Goal: Browse casually: Explore the website without a specific task or goal

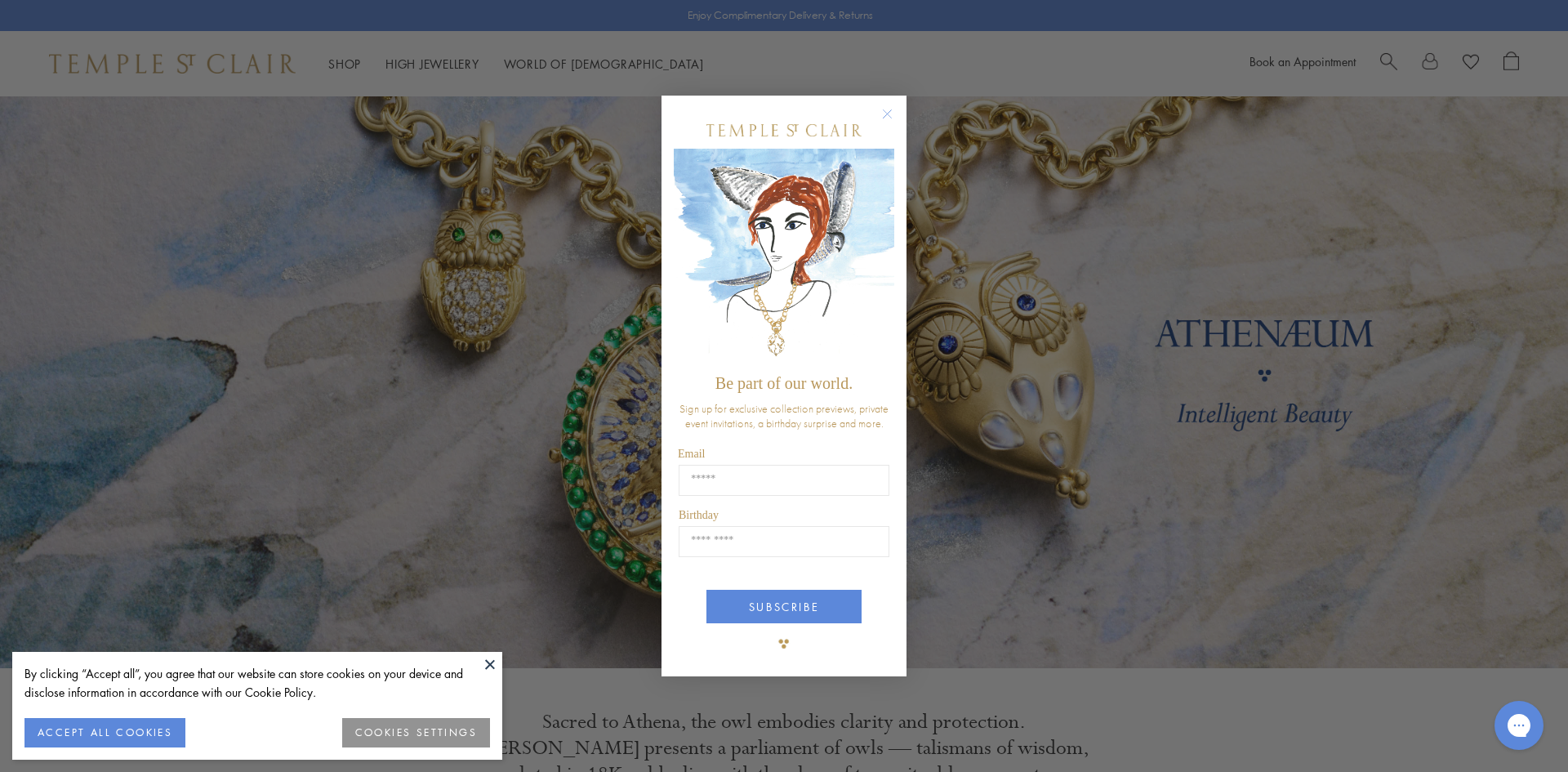
click at [488, 661] on button at bounding box center [490, 663] width 25 height 25
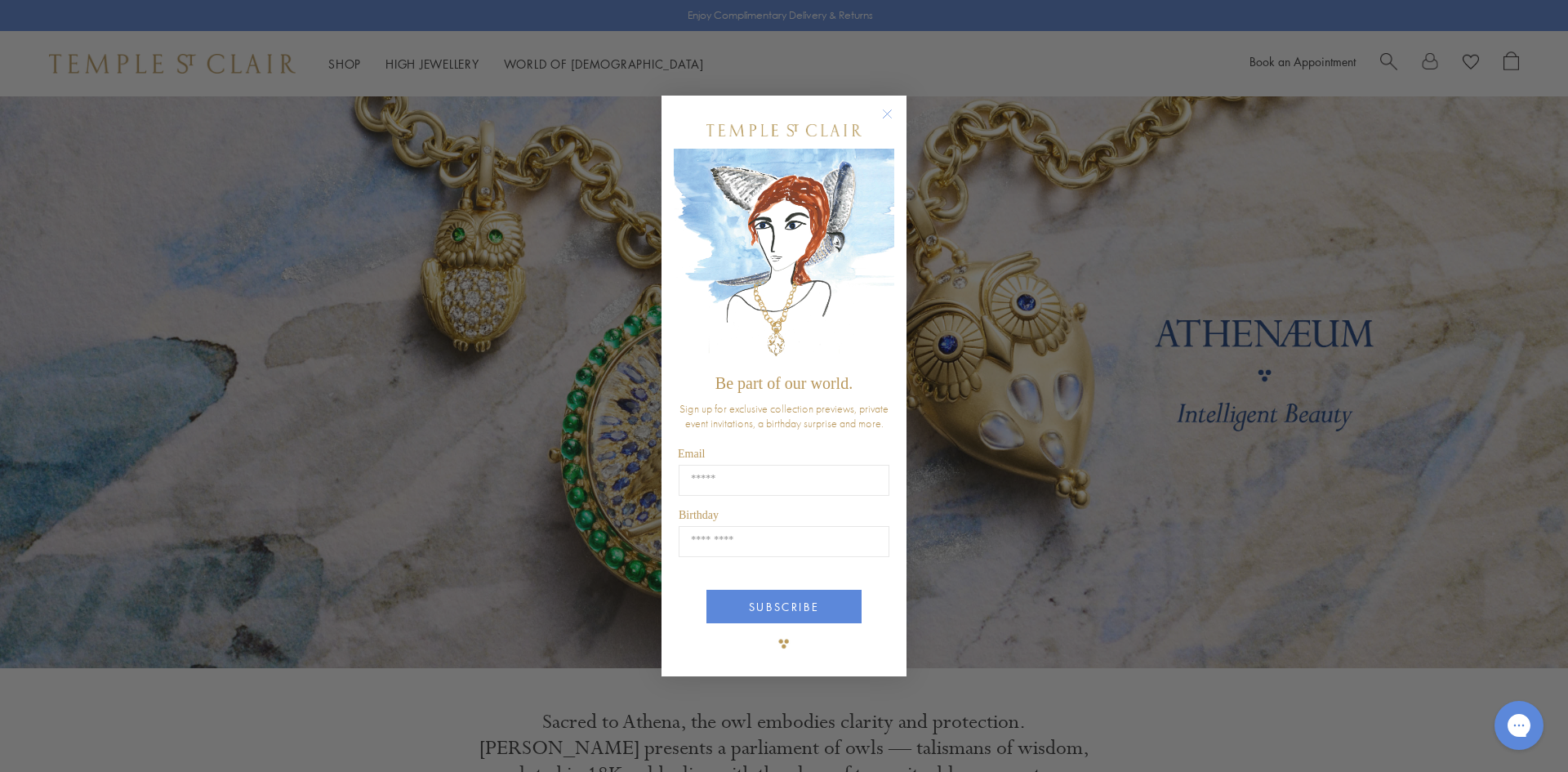
click at [883, 111] on circle "Close dialog" at bounding box center [888, 114] width 20 height 20
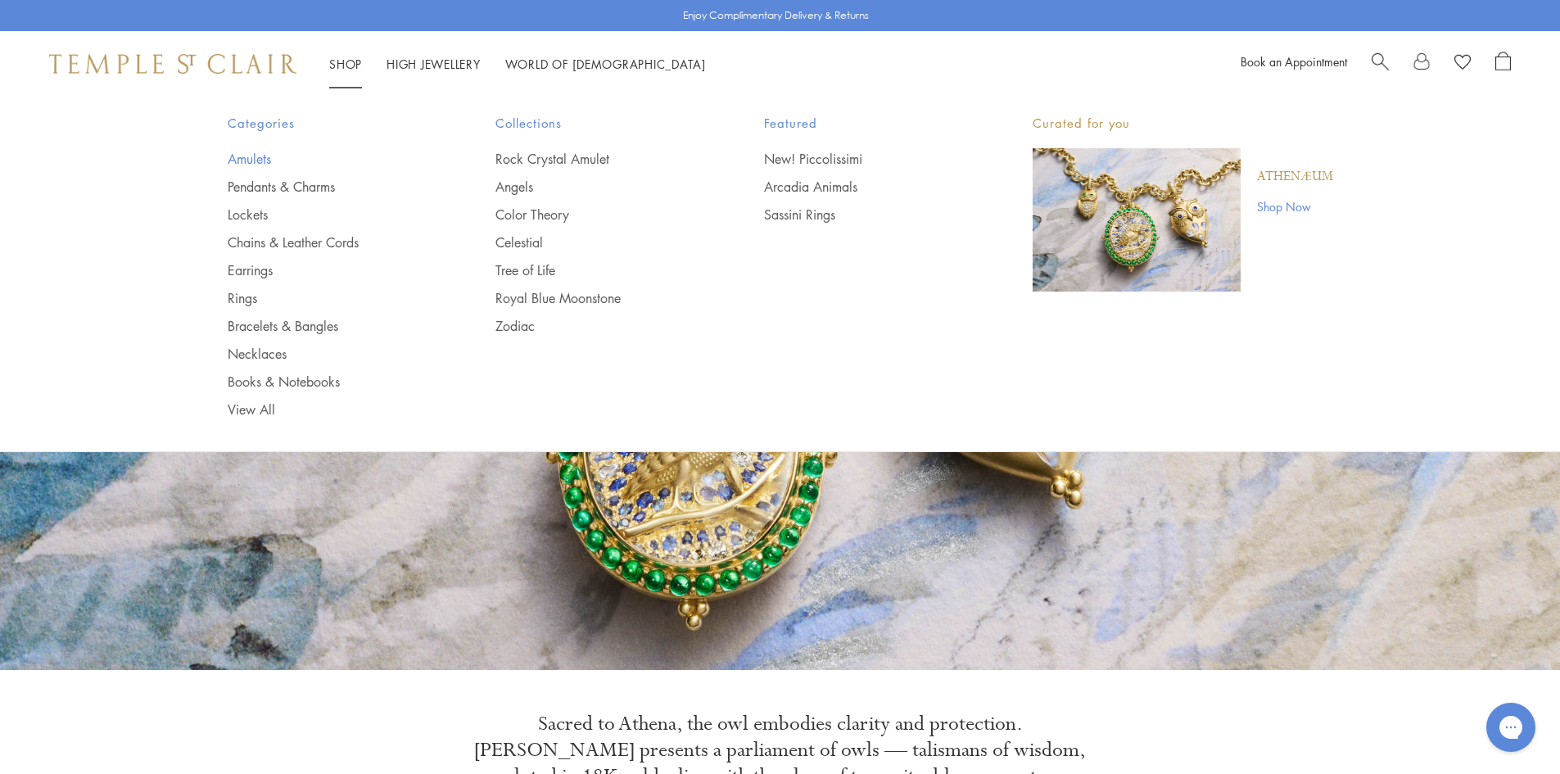
click at [265, 156] on link "Amulets" at bounding box center [329, 159] width 203 height 18
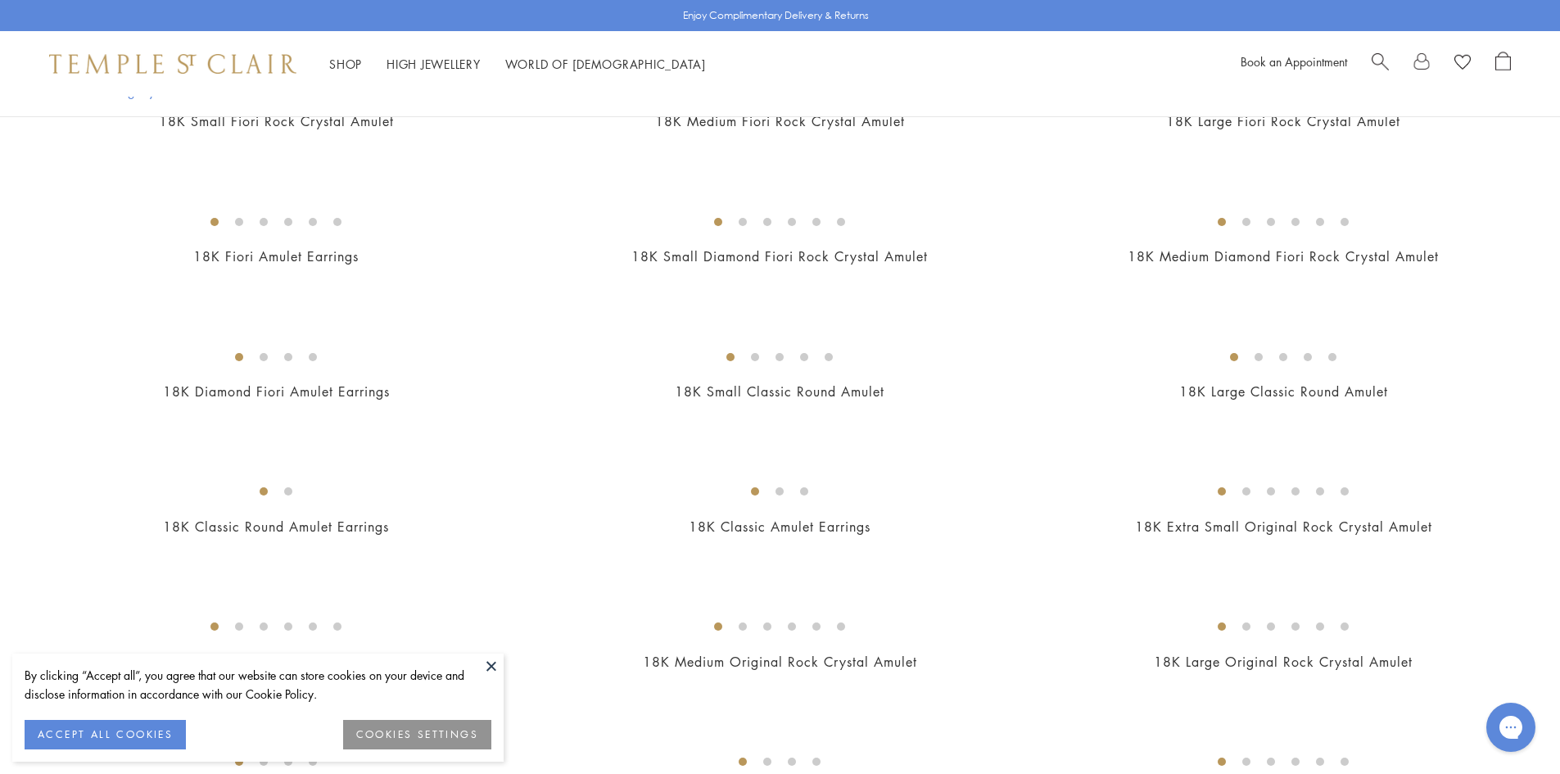
scroll to position [737, 0]
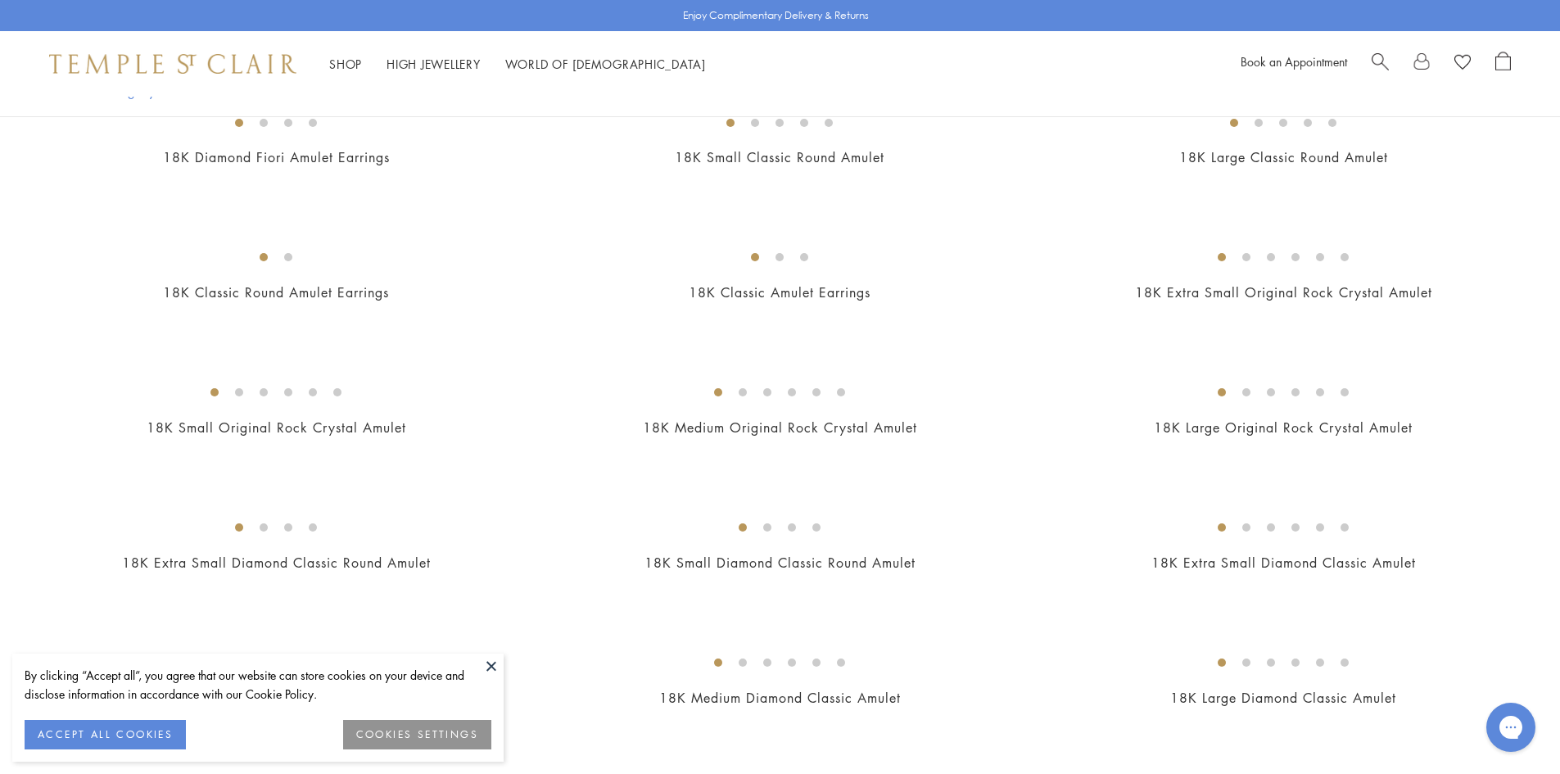
click at [494, 667] on button at bounding box center [491, 665] width 25 height 25
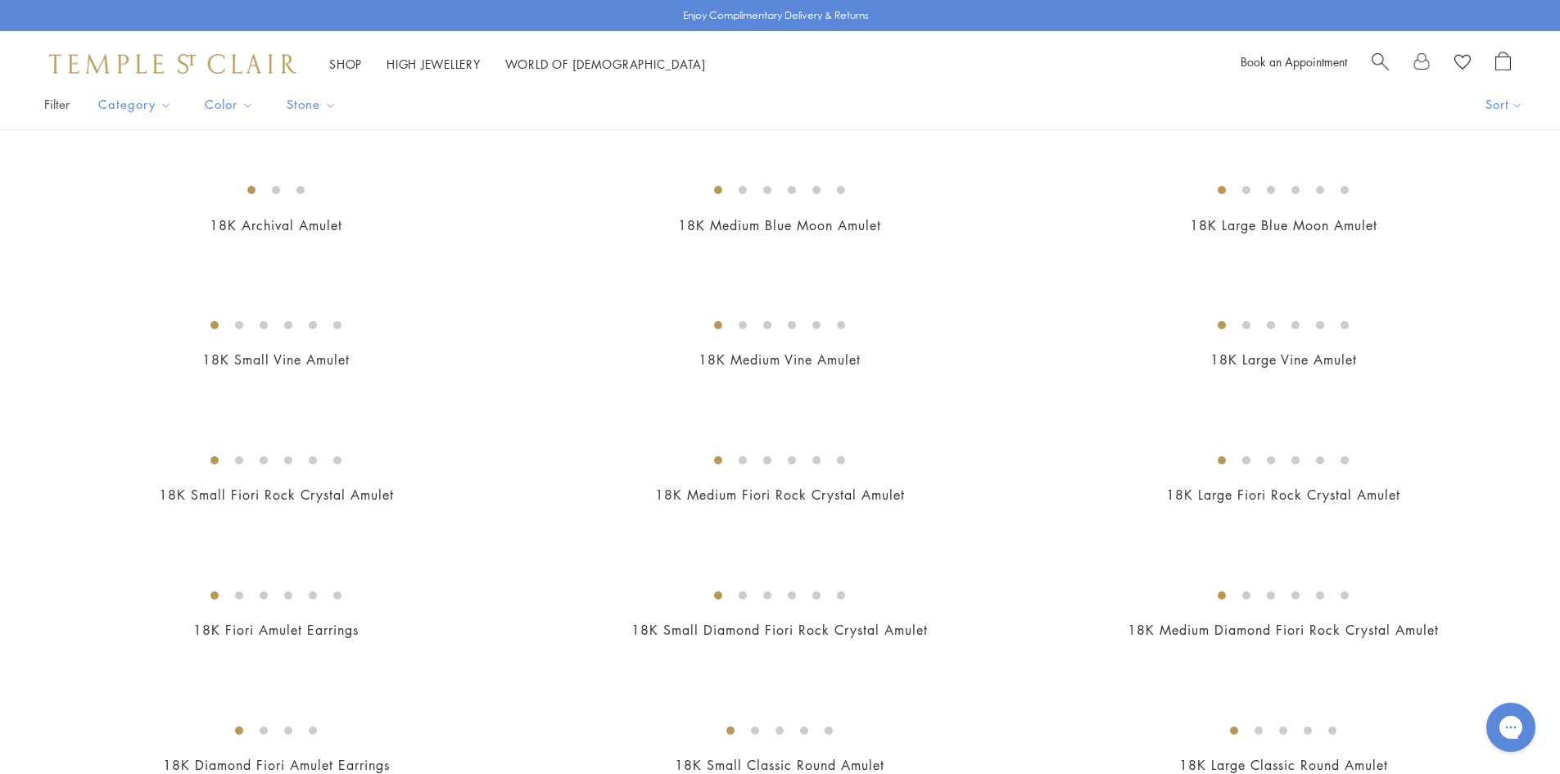
scroll to position [0, 0]
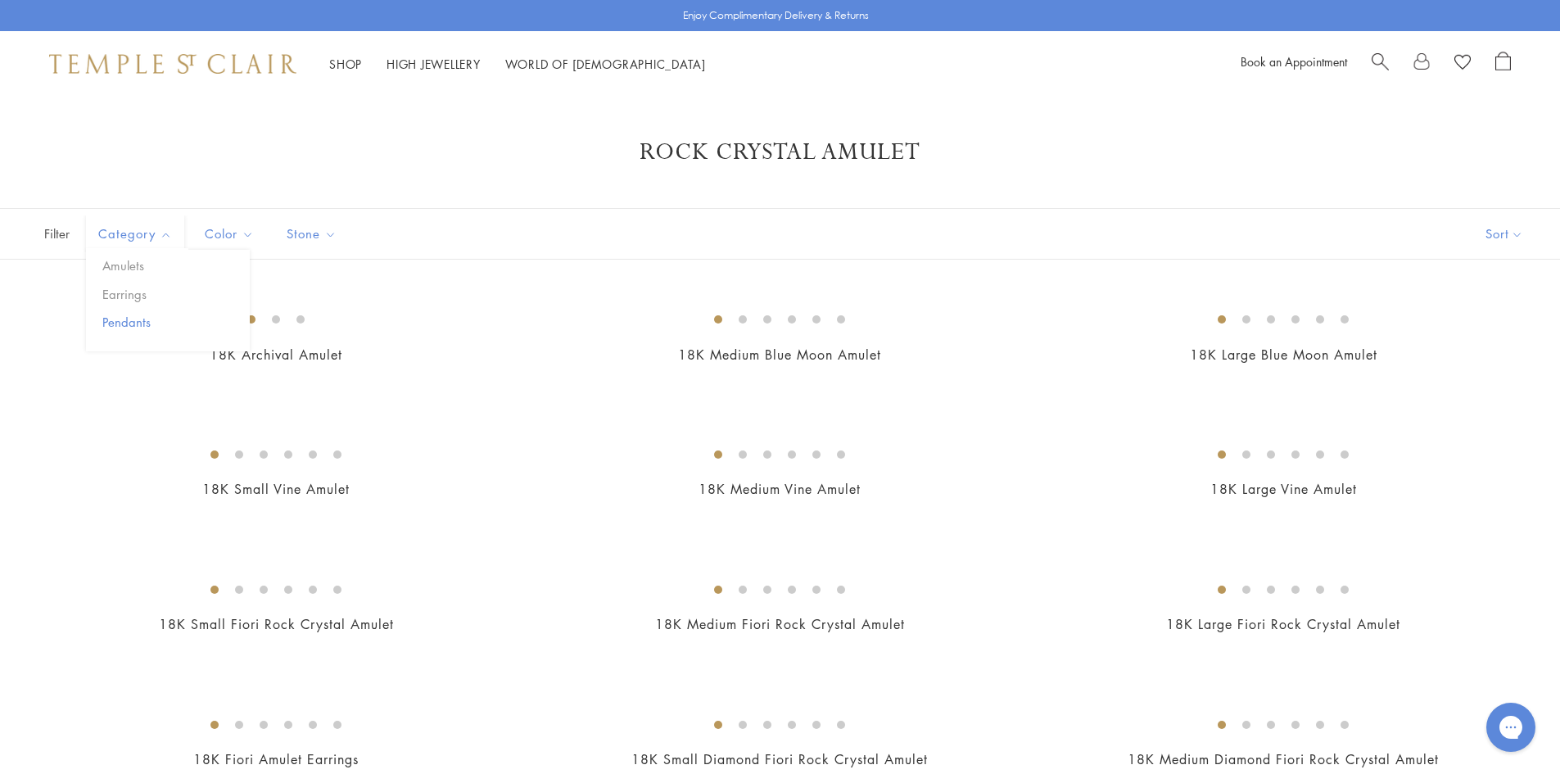
click at [127, 319] on button "Pendants" at bounding box center [173, 322] width 151 height 19
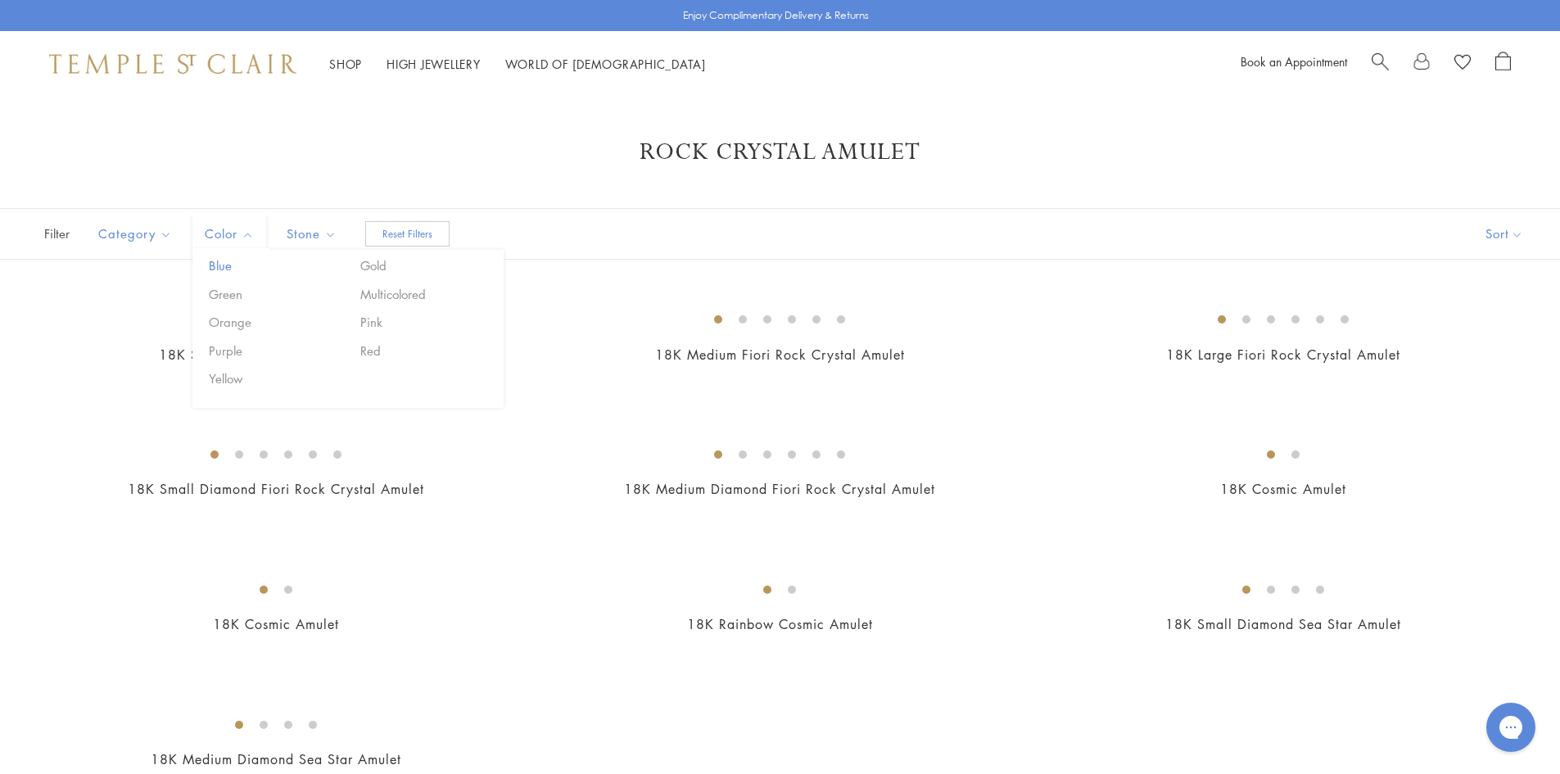
click at [234, 264] on button "Blue" at bounding box center [274, 265] width 139 height 19
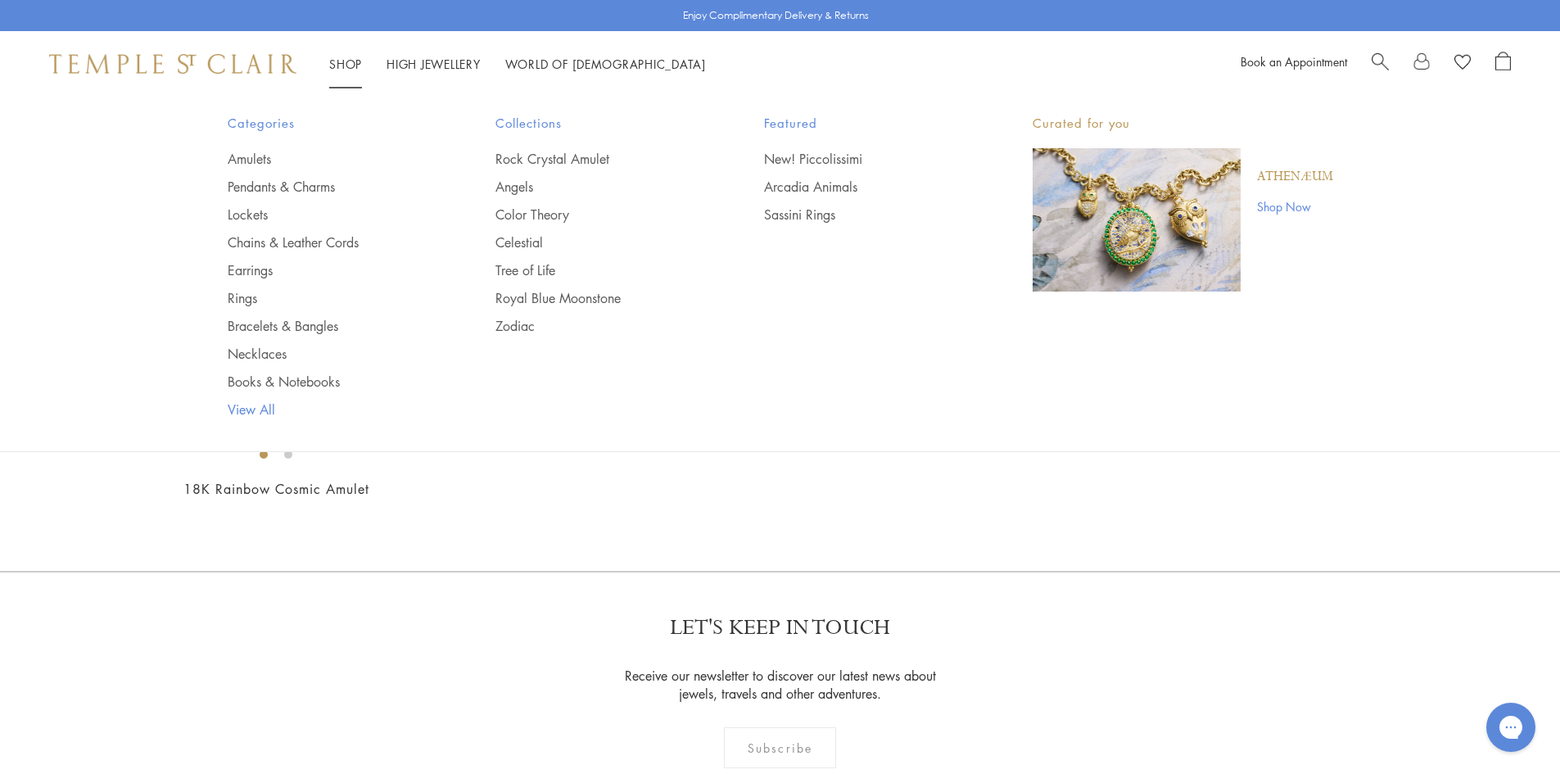
click at [262, 411] on link "View All" at bounding box center [329, 409] width 203 height 18
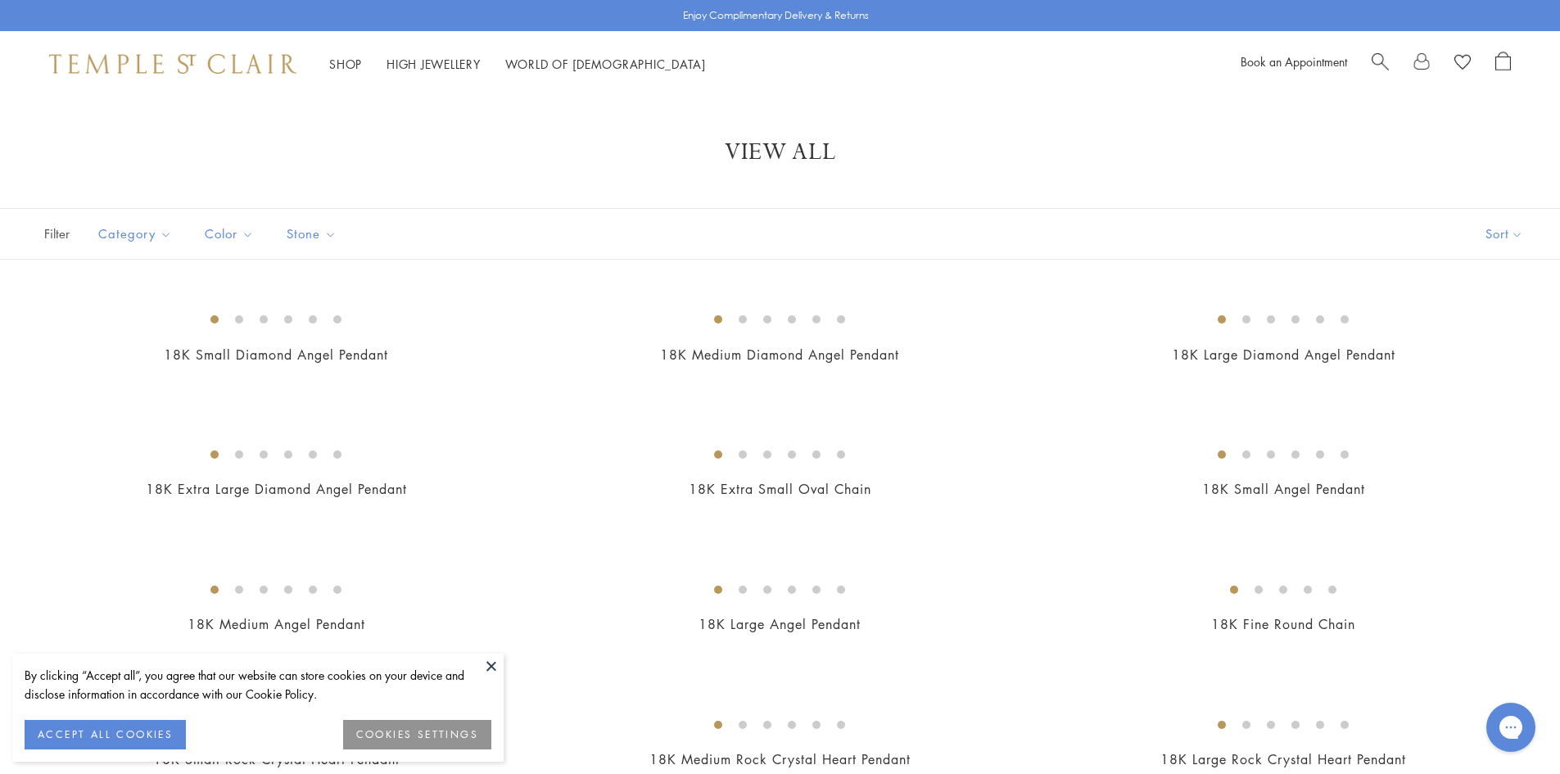
click at [488, 665] on button at bounding box center [491, 665] width 25 height 25
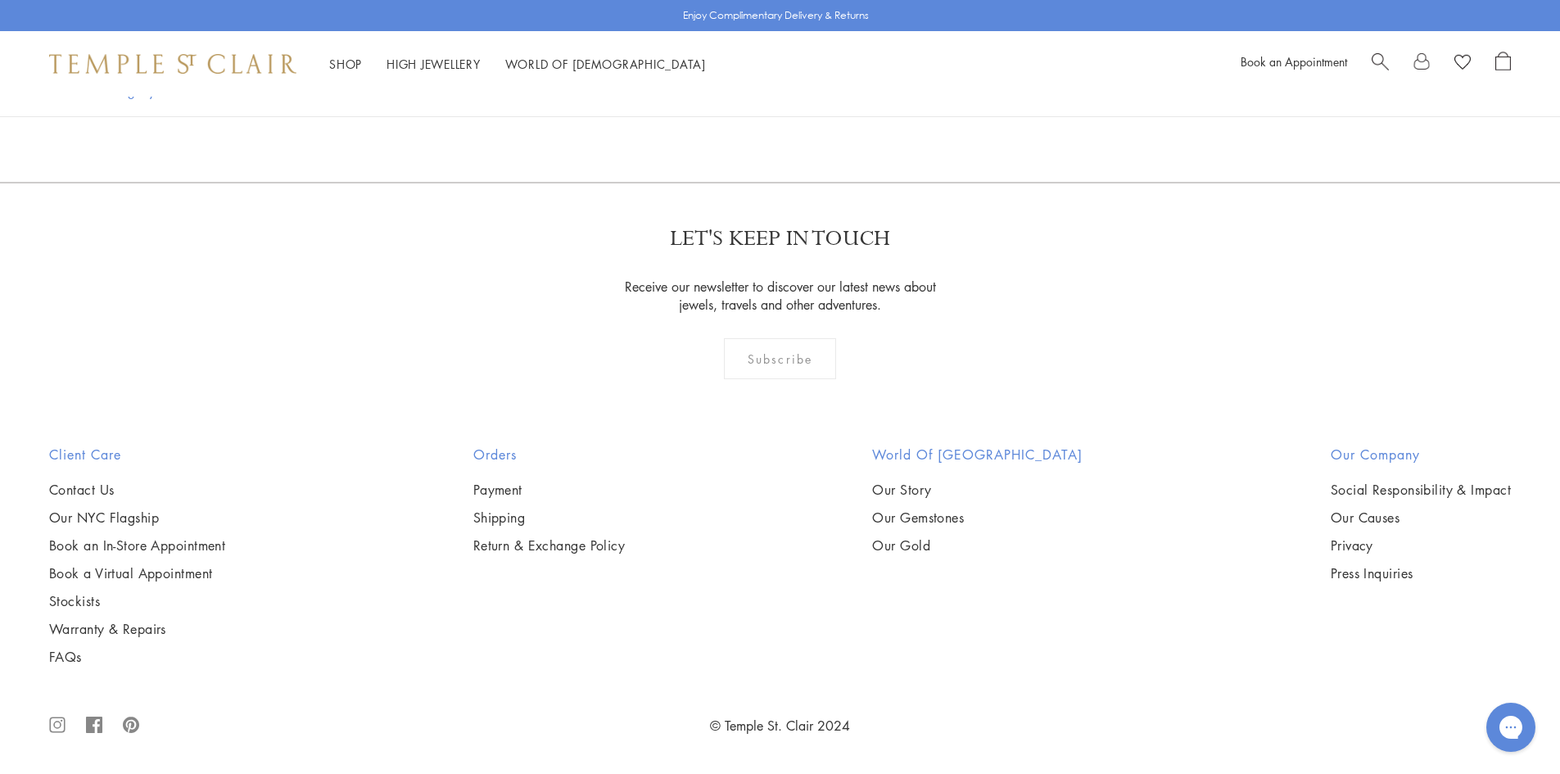
scroll to position [16128, 0]
click at [705, 116] on link "2" at bounding box center [698, 93] width 54 height 45
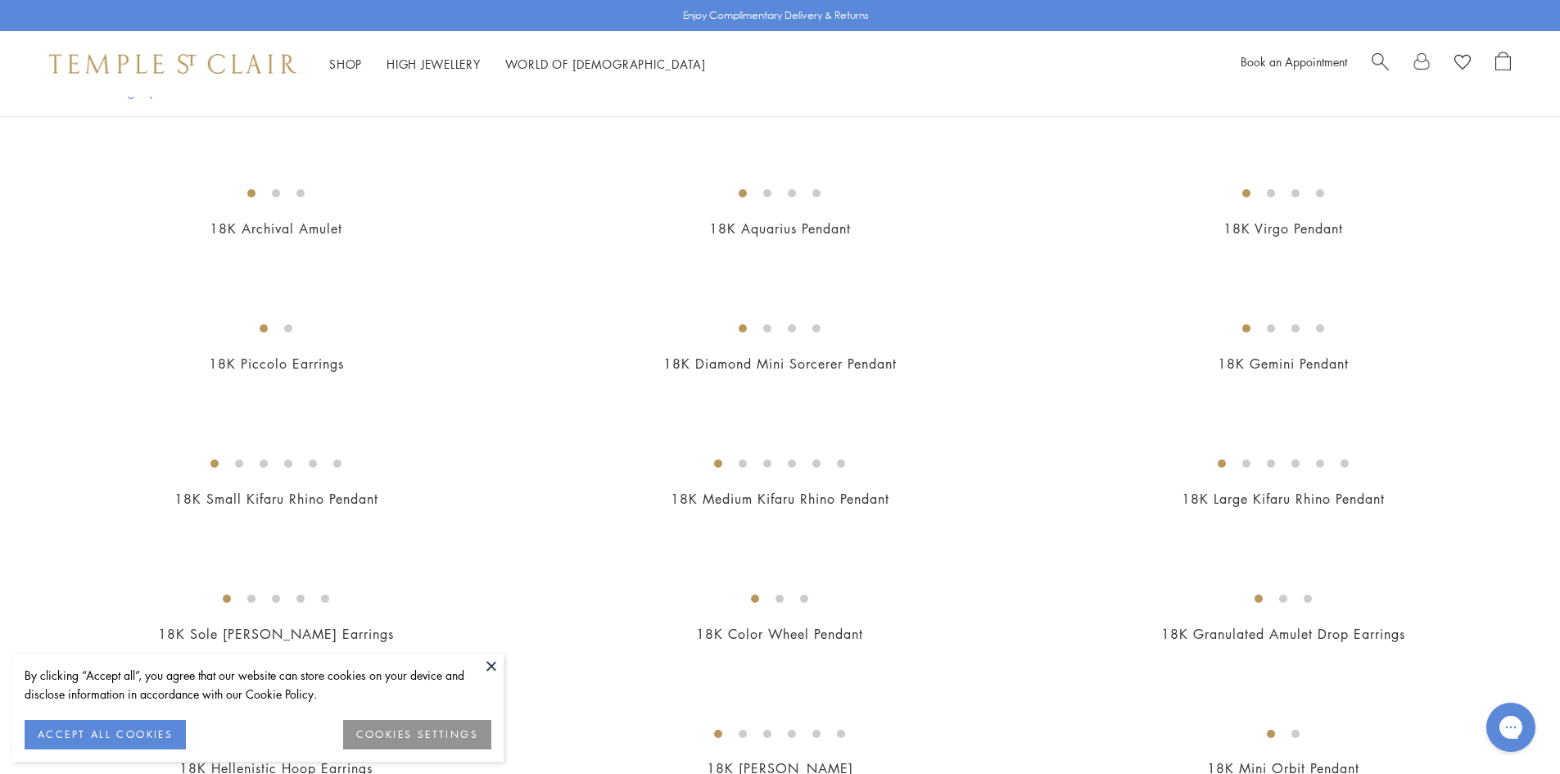
scroll to position [1883, 0]
click at [493, 667] on button at bounding box center [491, 665] width 25 height 25
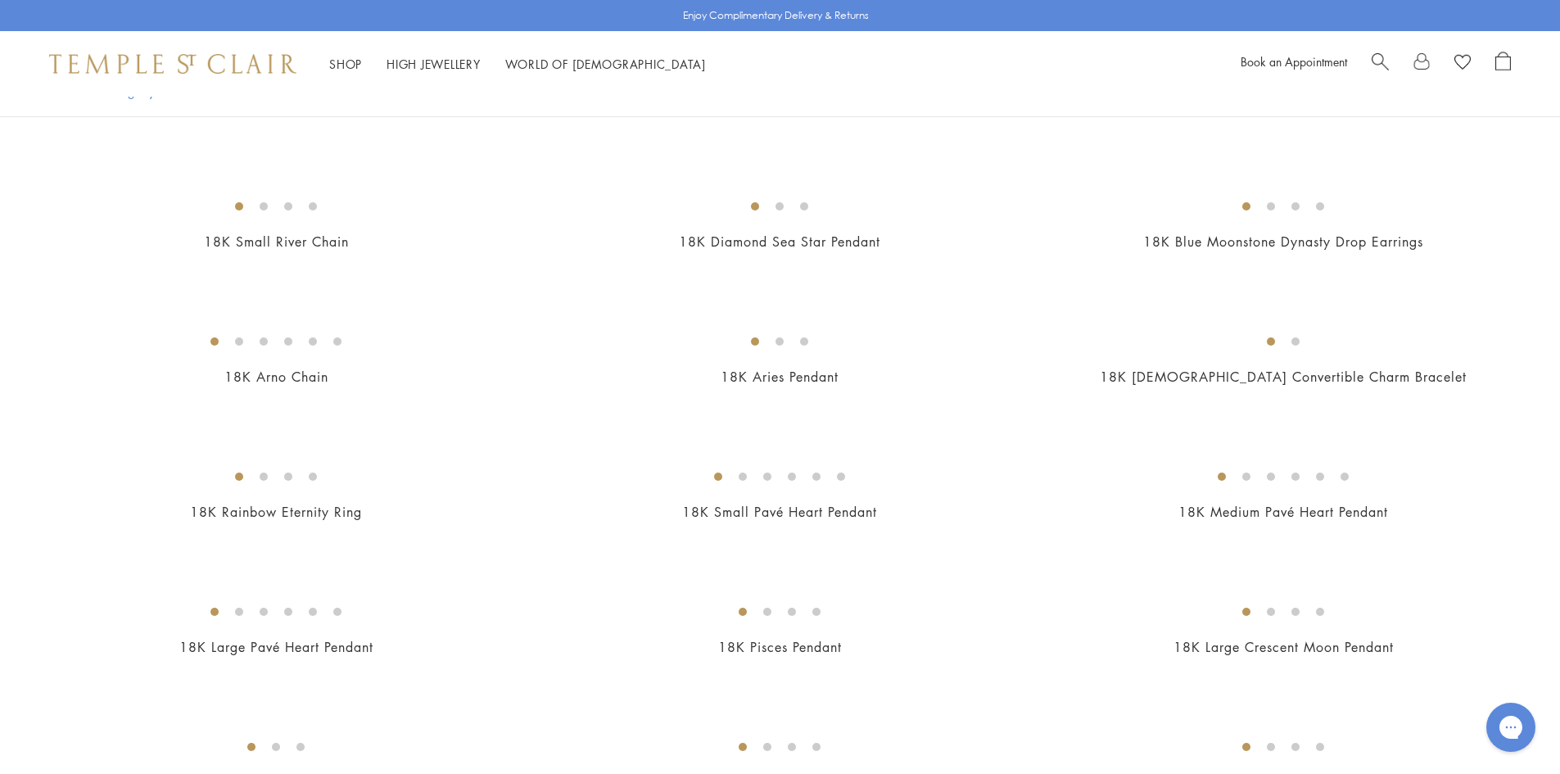
scroll to position [1037, 0]
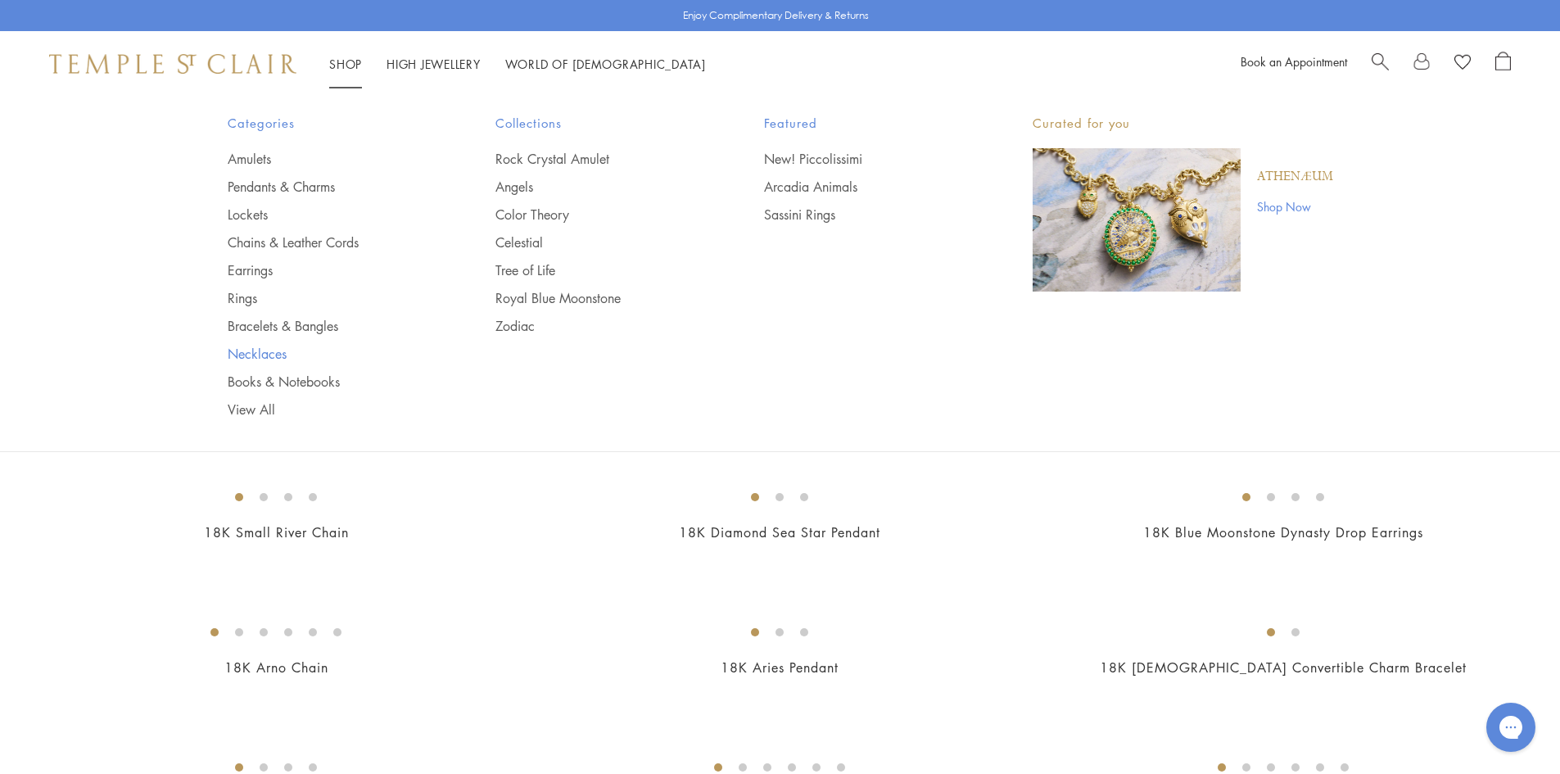
click at [266, 351] on link "Necklaces" at bounding box center [329, 354] width 203 height 18
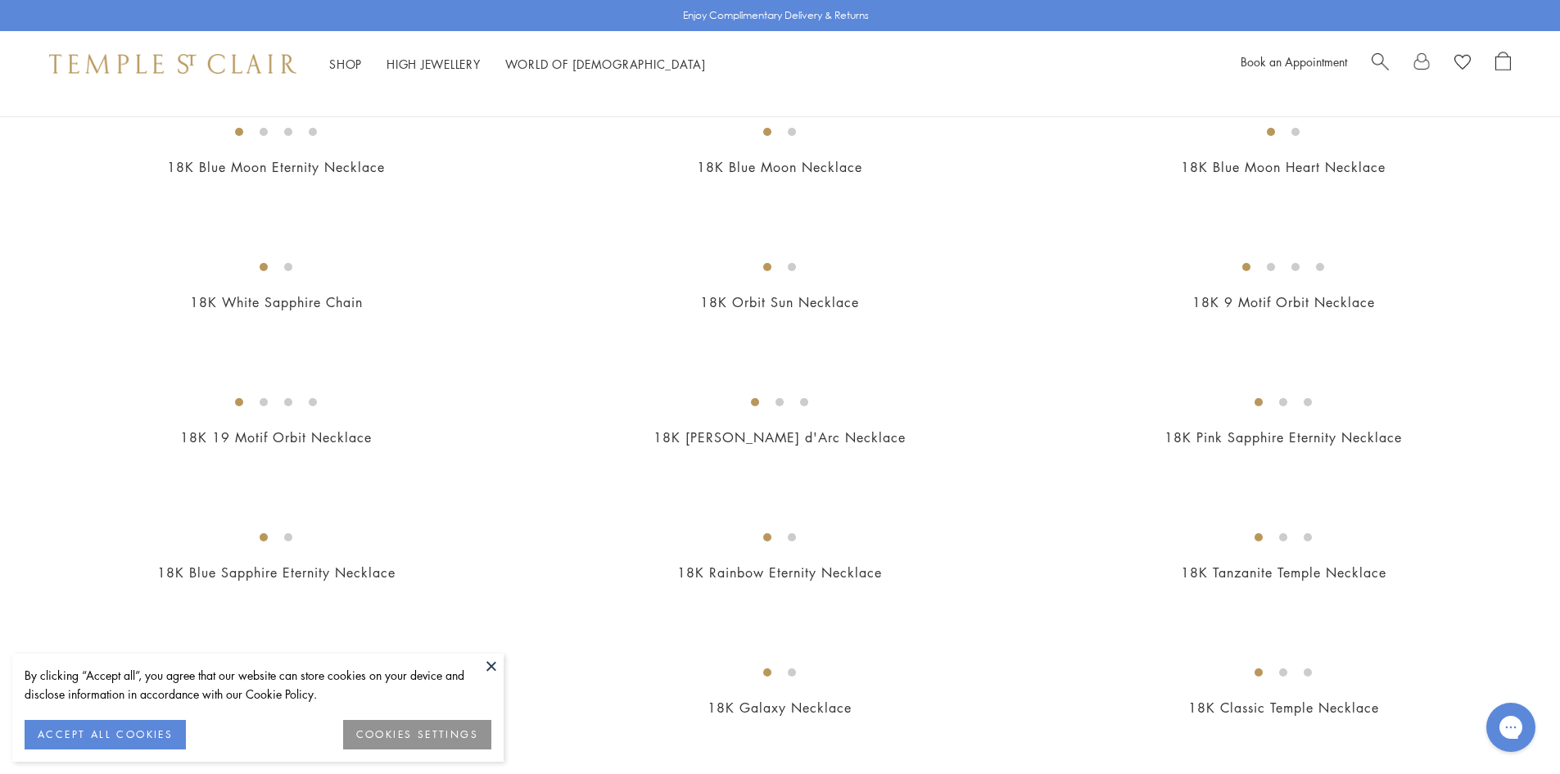
scroll to position [901, 0]
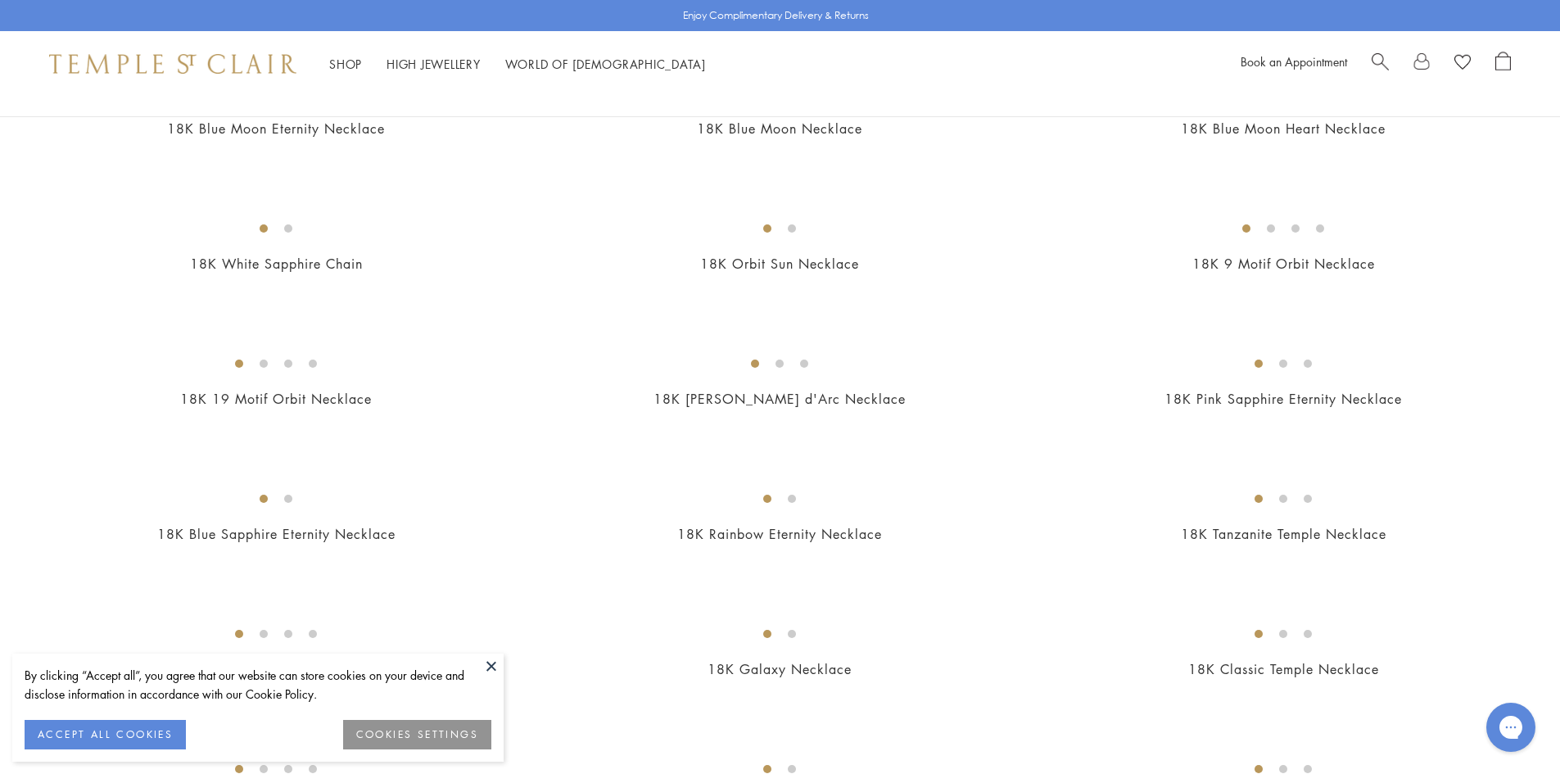
click at [490, 665] on button at bounding box center [491, 665] width 25 height 25
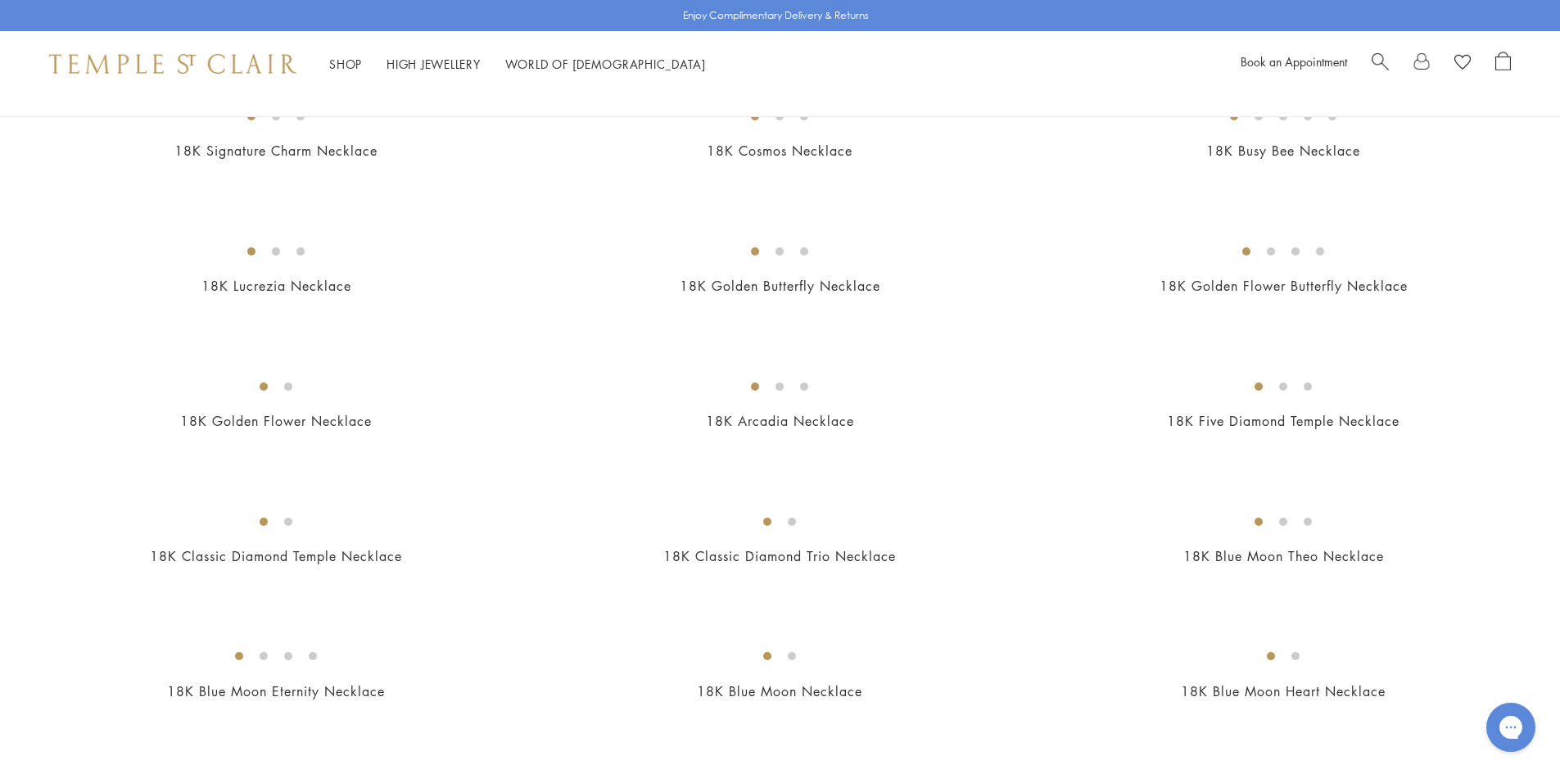
scroll to position [0, 0]
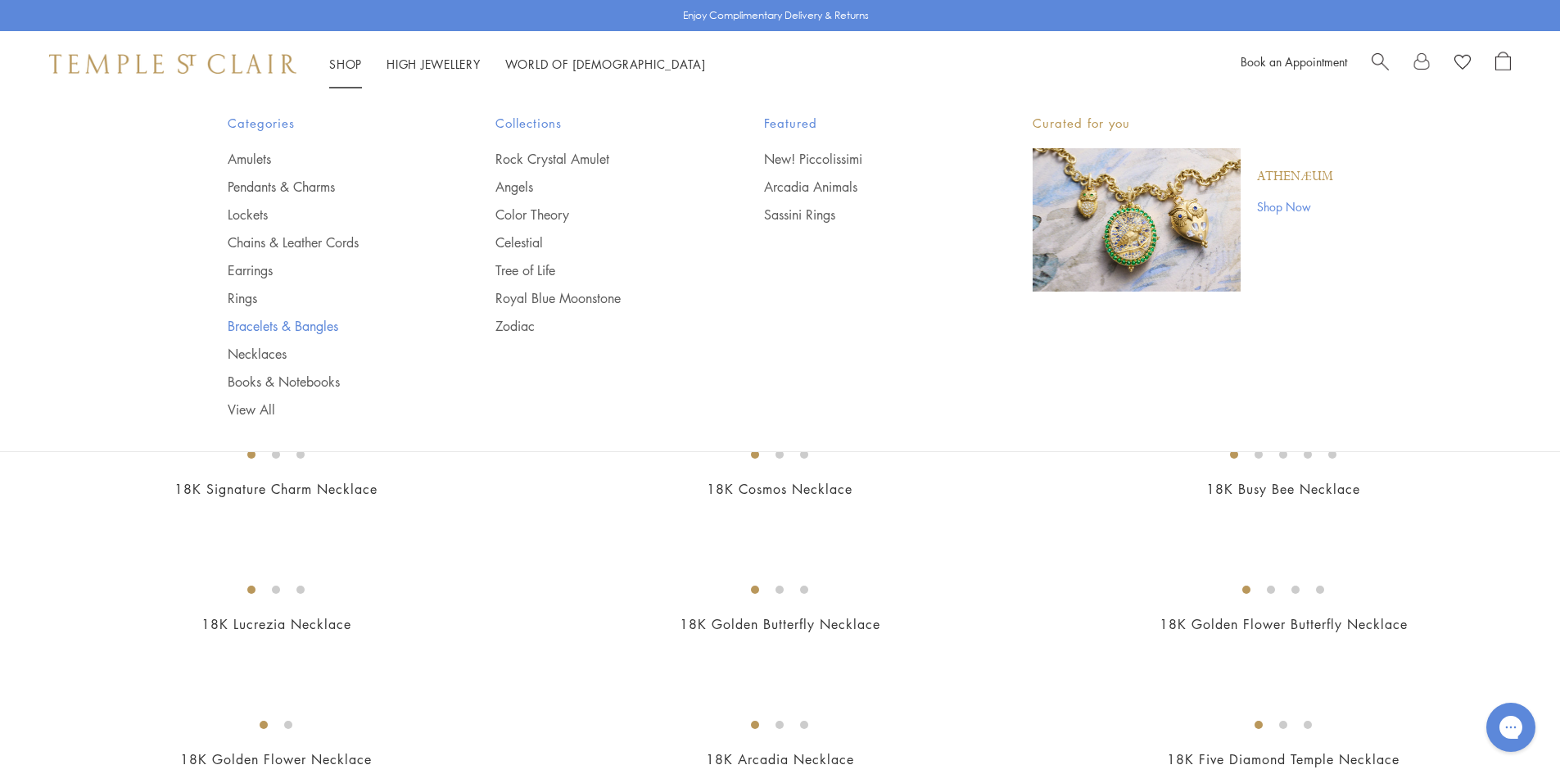
click at [305, 324] on link "Bracelets & Bangles" at bounding box center [329, 326] width 203 height 18
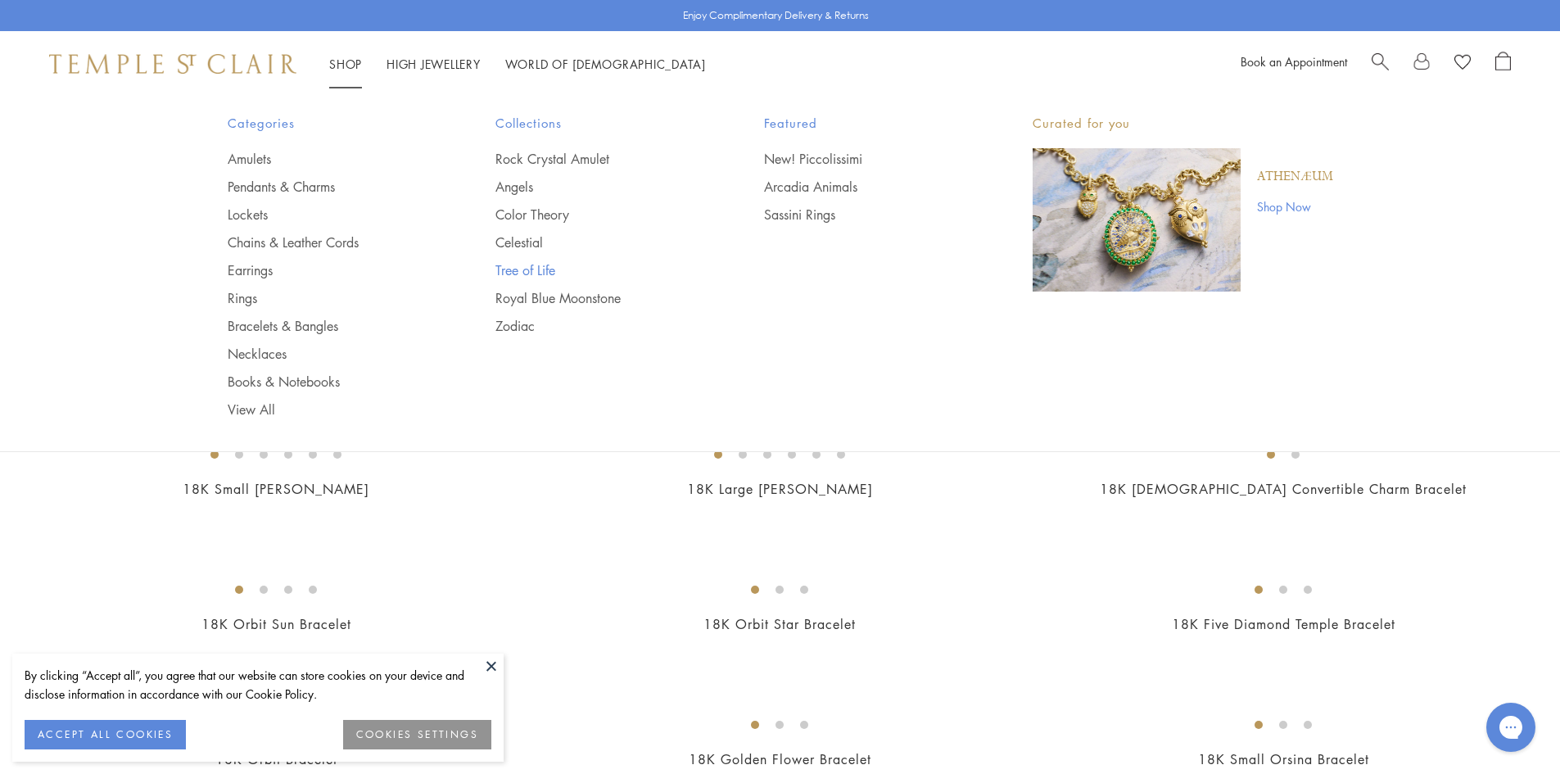
click at [533, 264] on link "Tree of Life" at bounding box center [596, 270] width 203 height 18
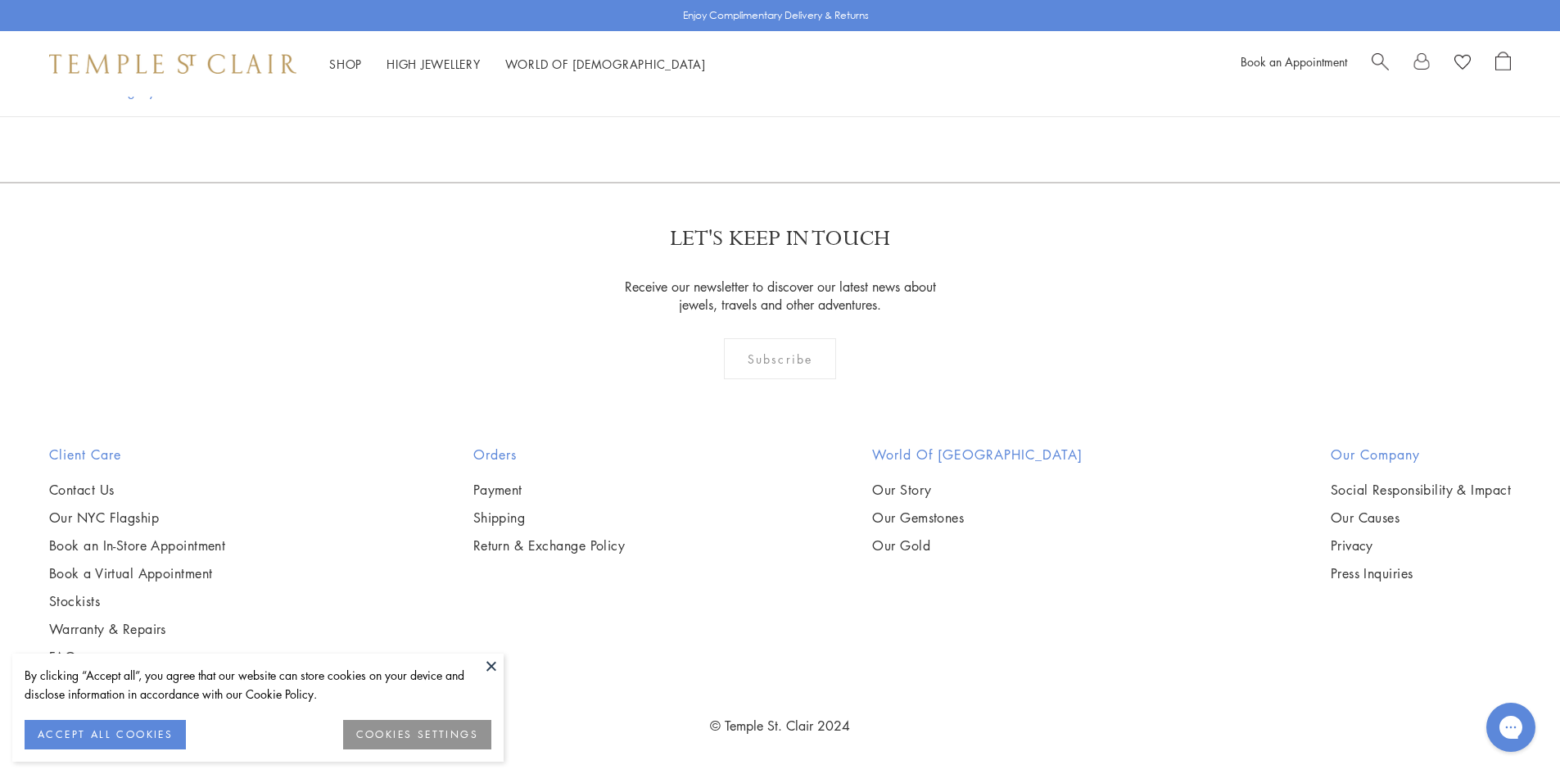
scroll to position [6877, 0]
click at [493, 667] on button at bounding box center [491, 665] width 25 height 25
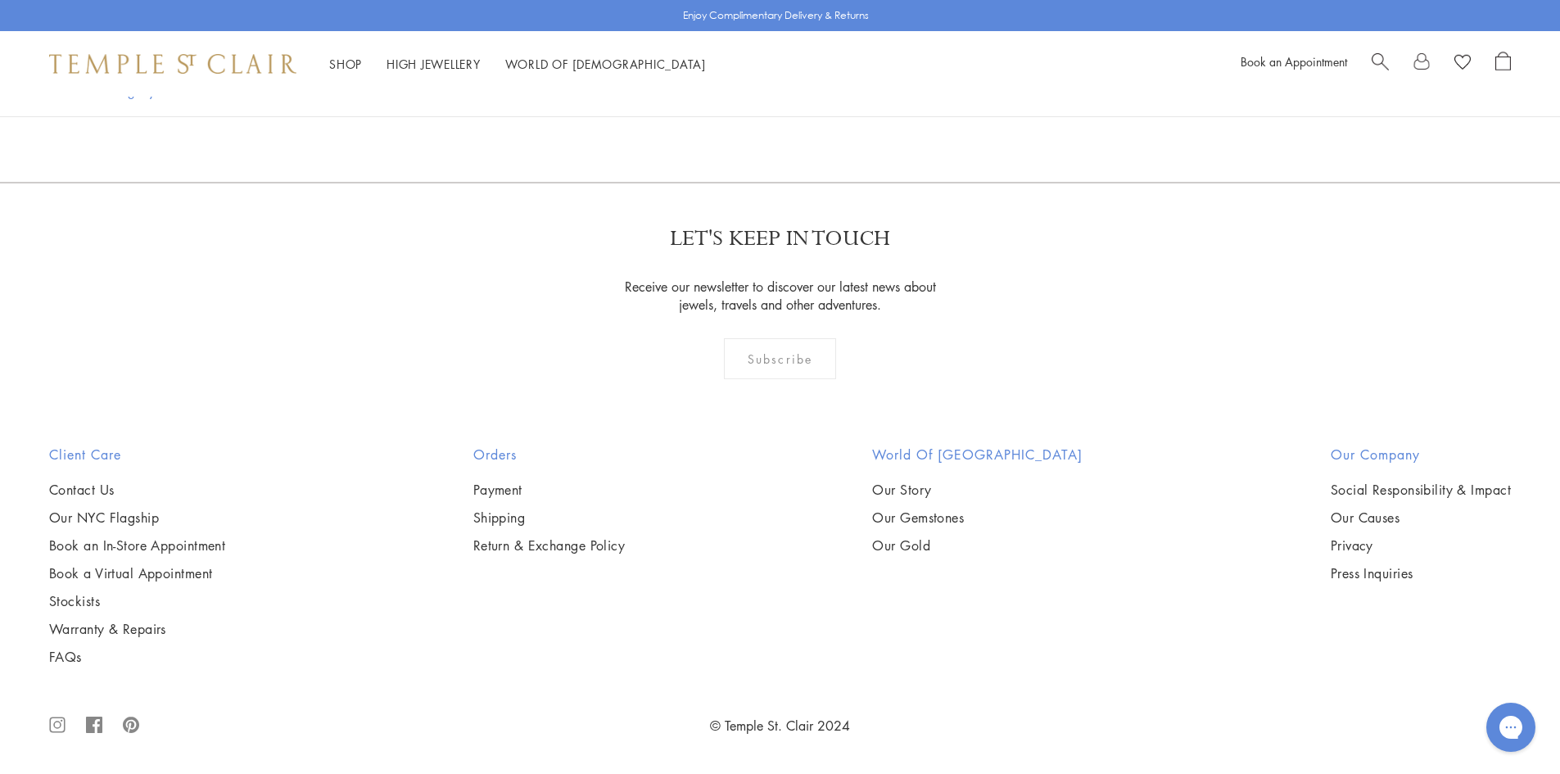
scroll to position [8105, 0]
click at [0, 0] on img at bounding box center [0, 0] width 0 height 0
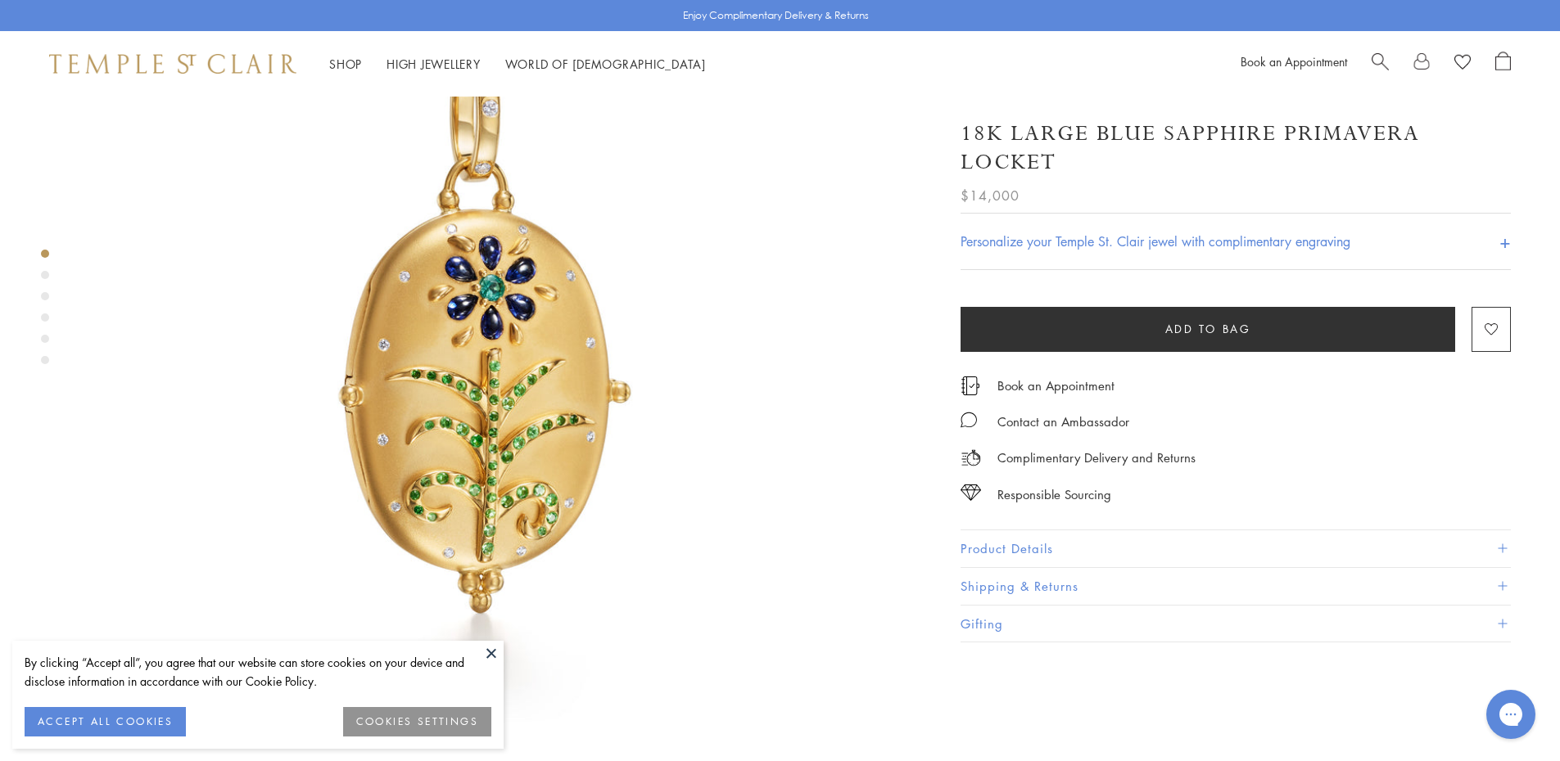
scroll to position [164, 0]
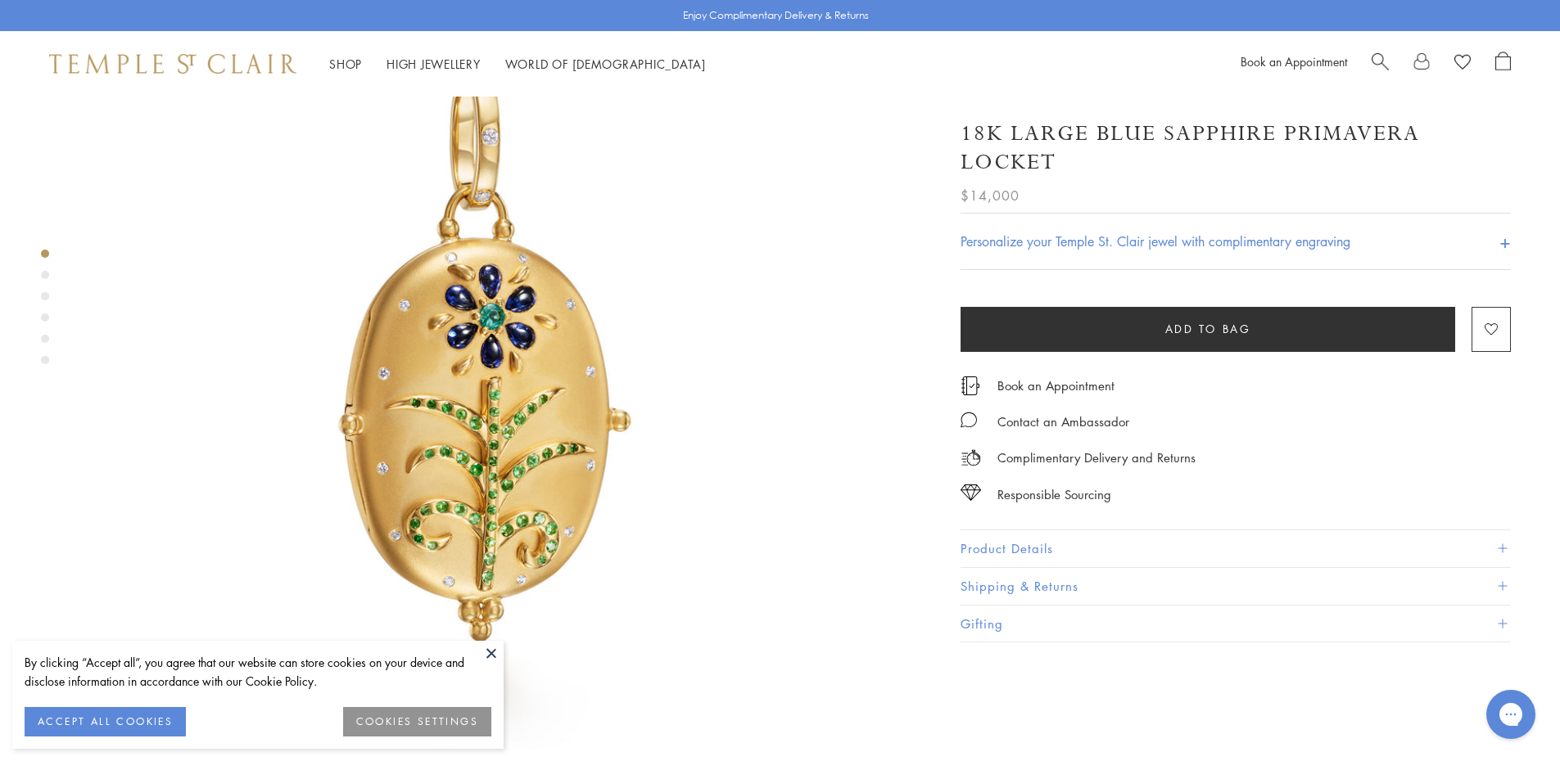
click at [523, 438] on img at bounding box center [501, 352] width 839 height 839
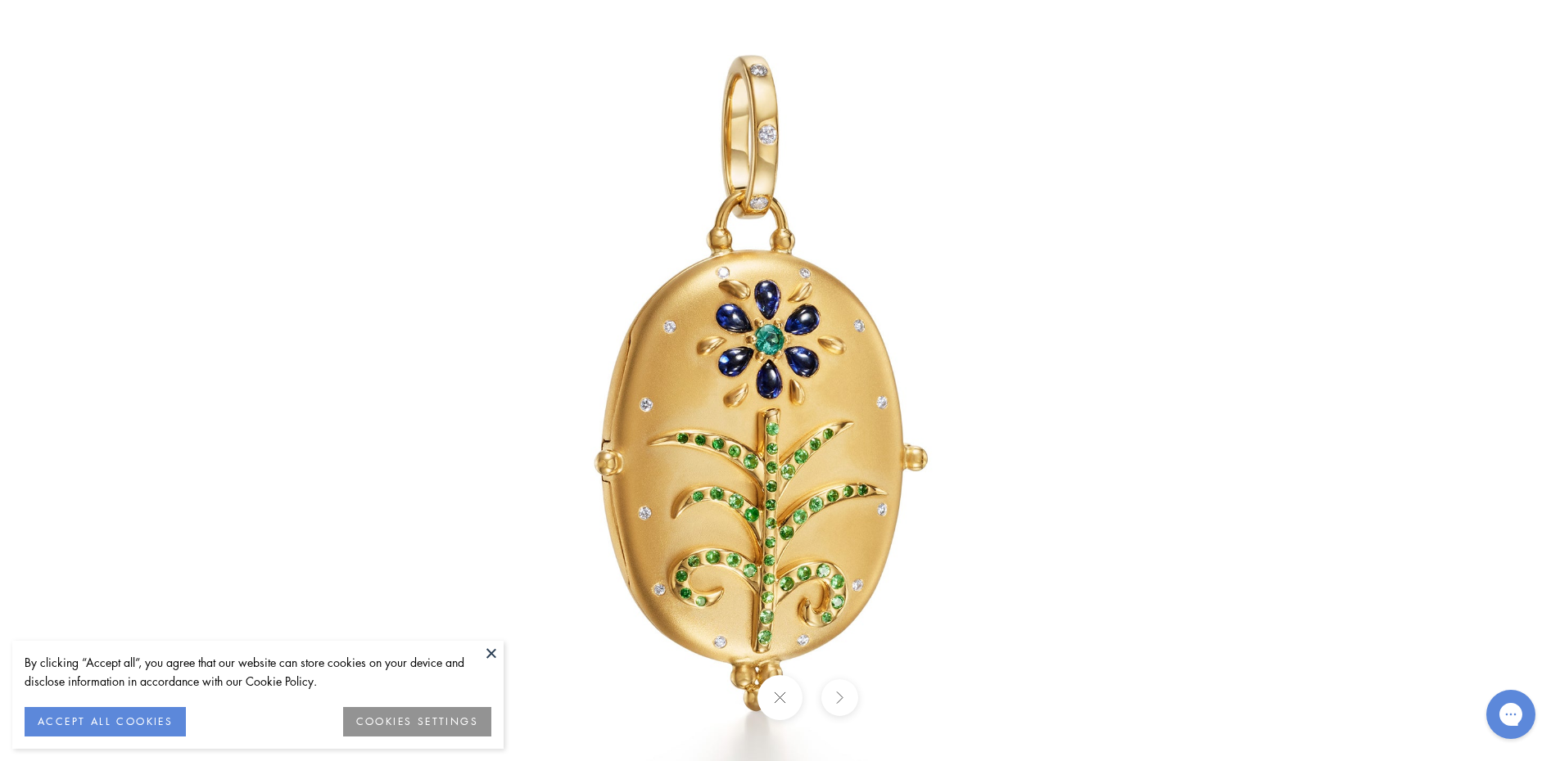
click at [779, 430] on img at bounding box center [780, 381] width 958 height 958
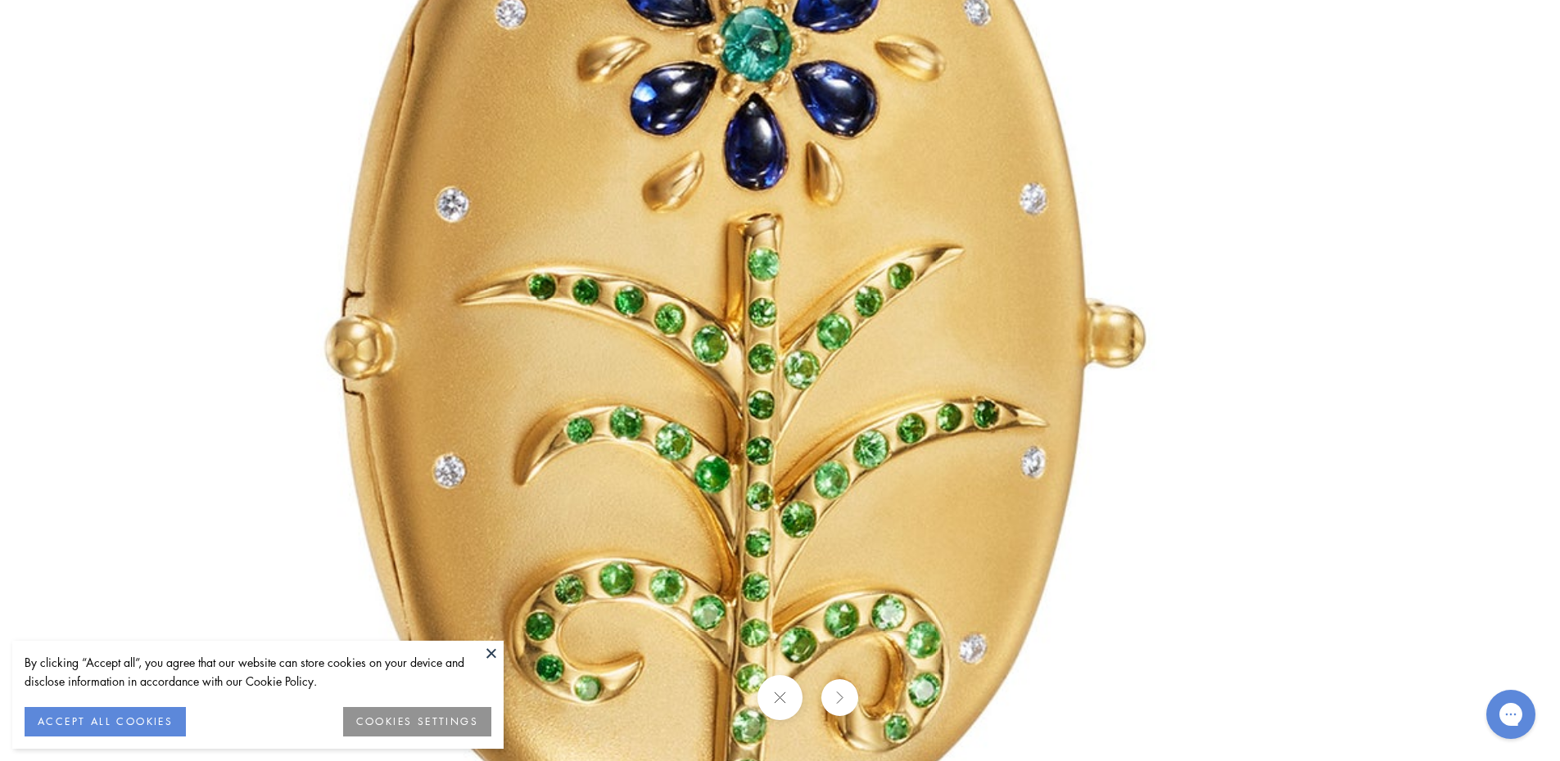
click at [837, 703] on button at bounding box center [839, 697] width 37 height 37
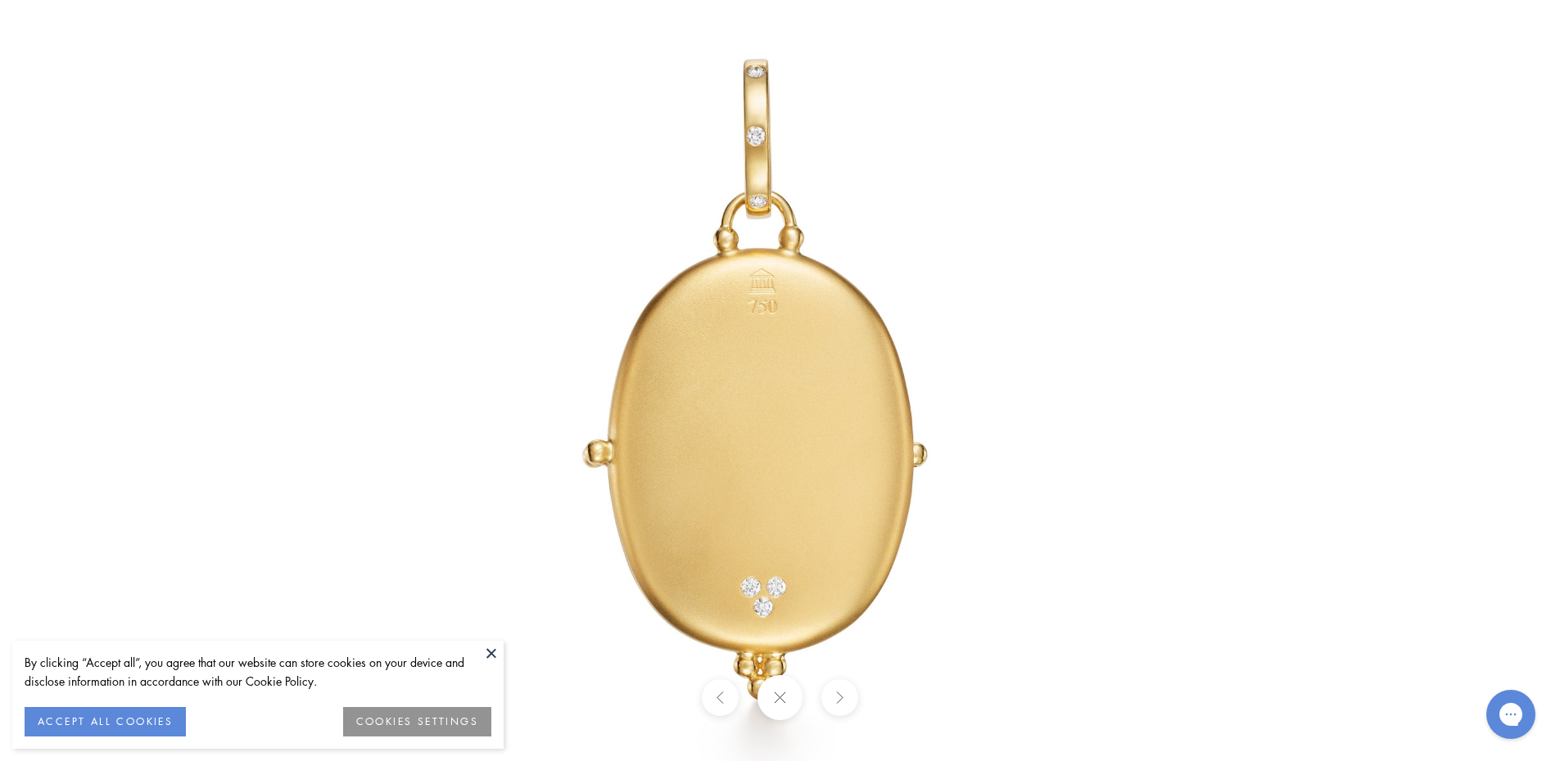
click at [842, 697] on button at bounding box center [839, 697] width 37 height 37
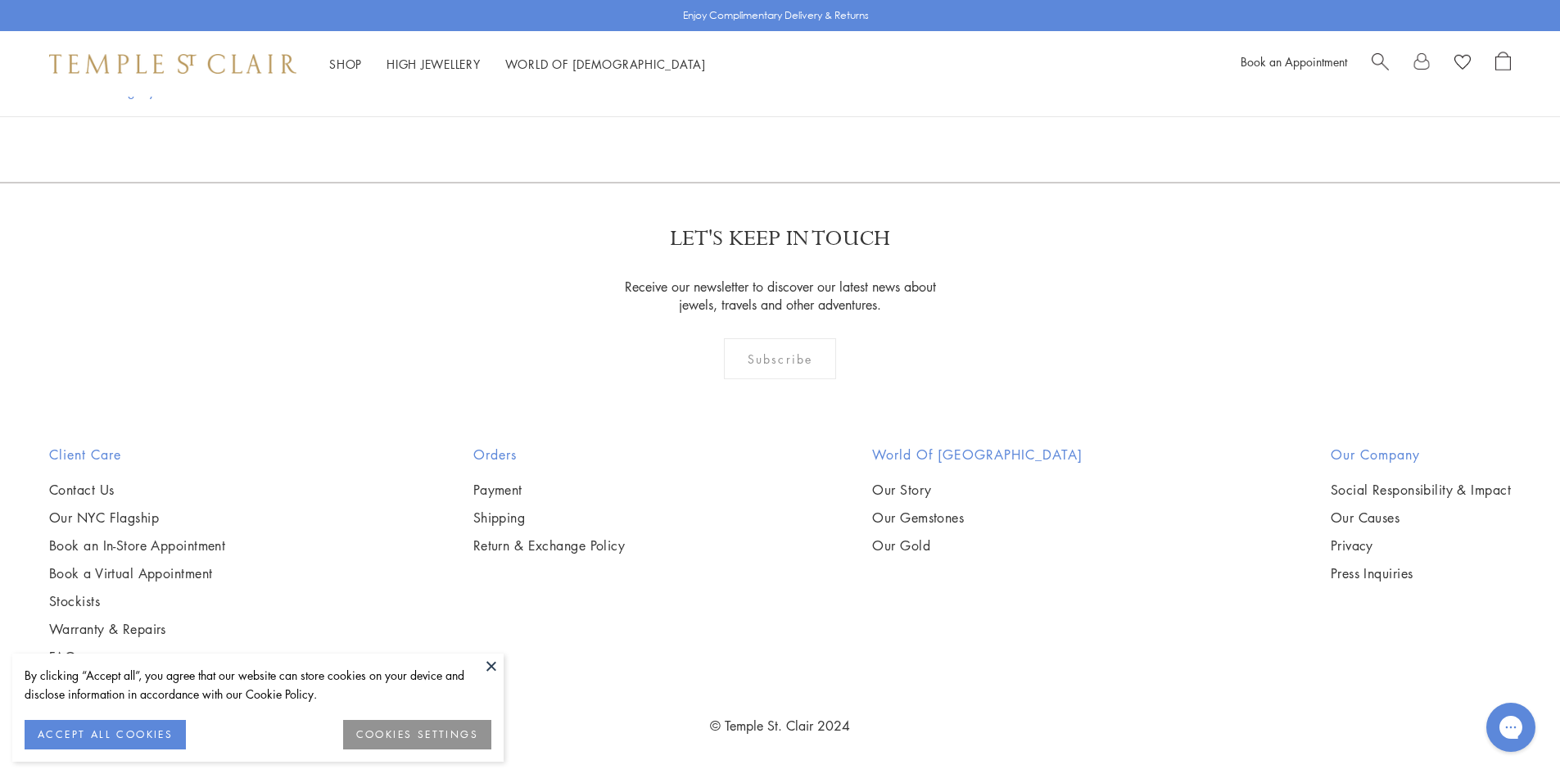
scroll to position [12931, 0]
click at [753, 116] on link "2" at bounding box center [754, 93] width 54 height 45
click at [837, 117] on link "3" at bounding box center [833, 94] width 54 height 45
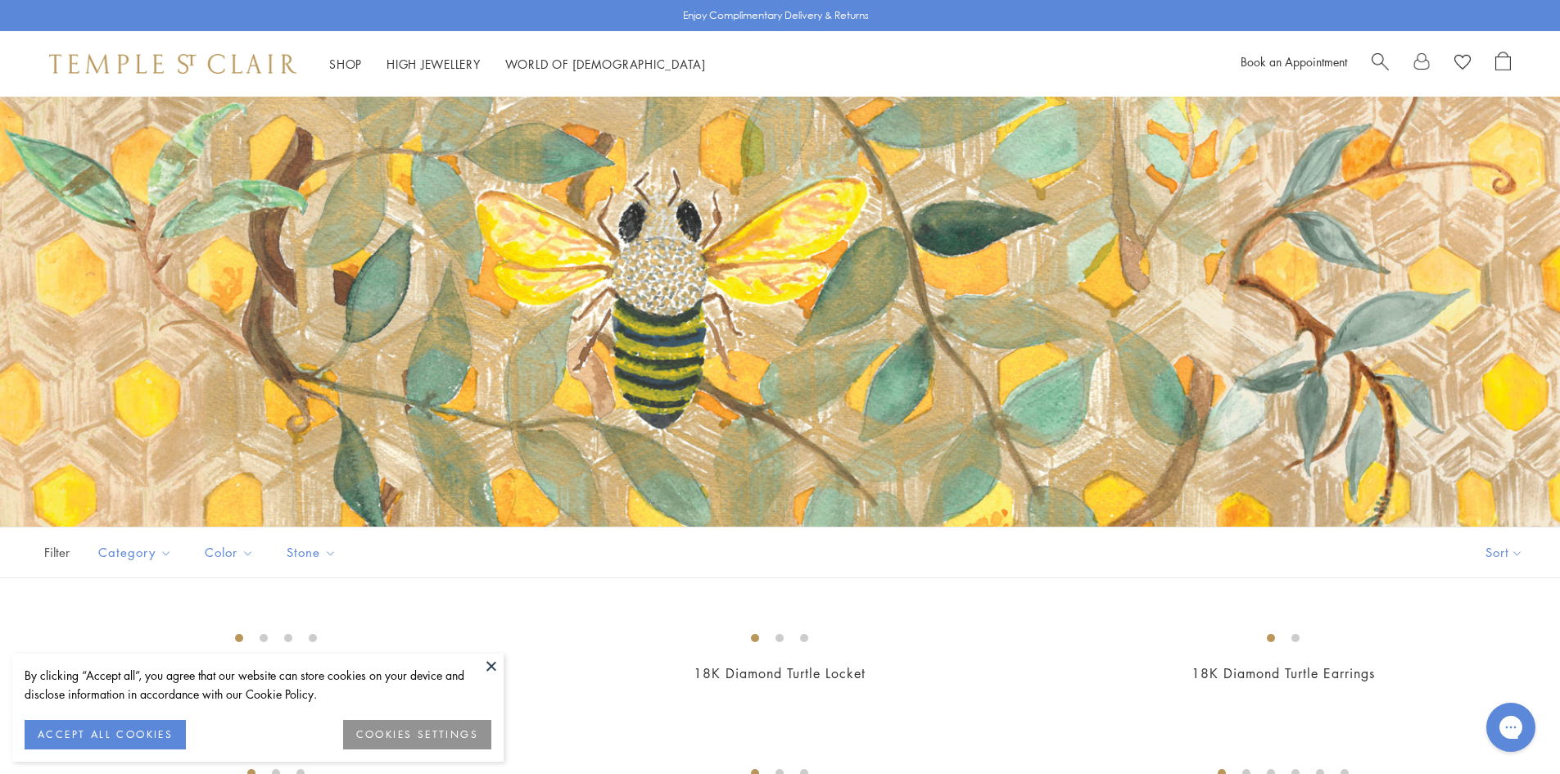
scroll to position [11, 0]
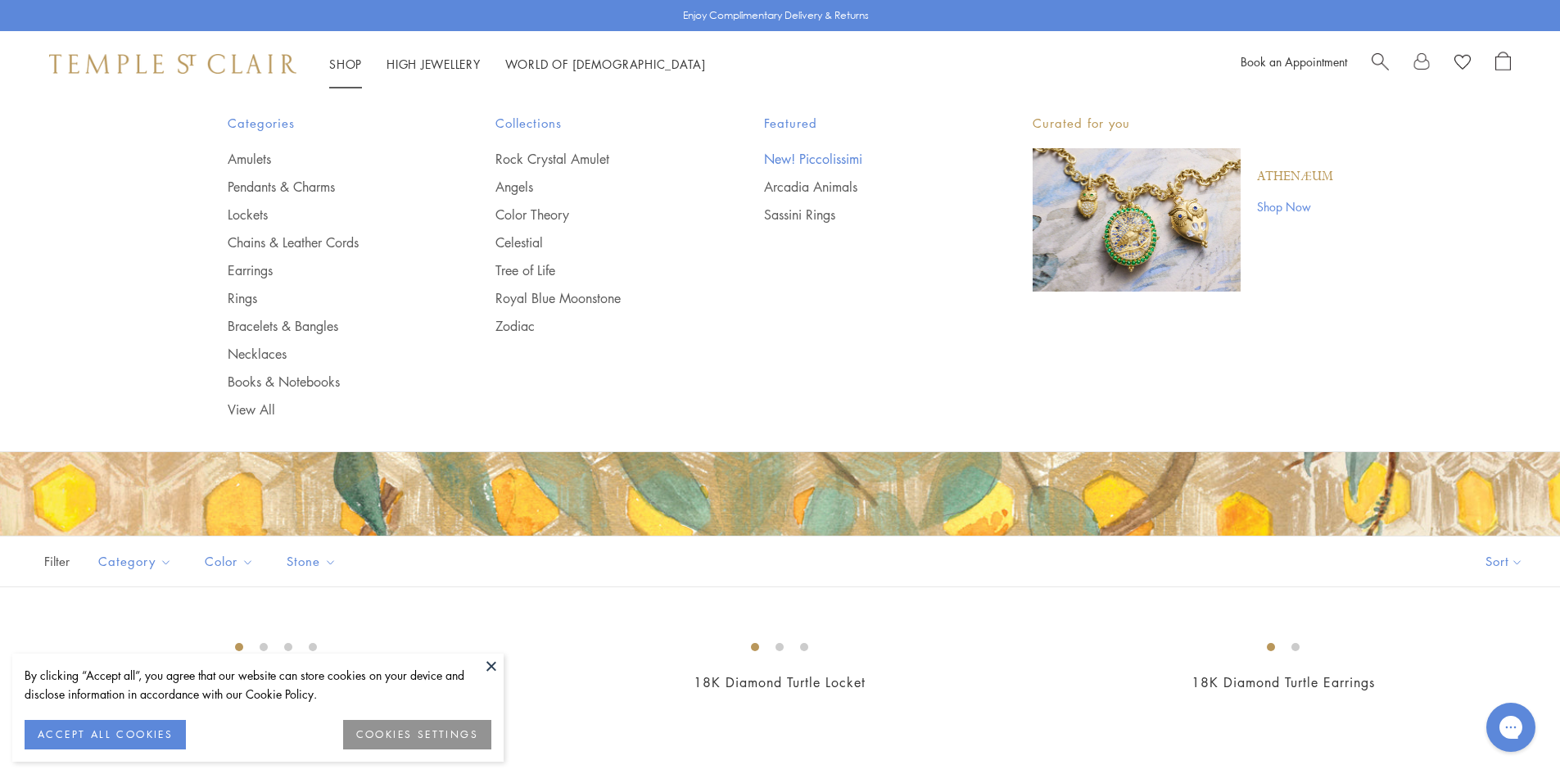
click at [806, 159] on link "New! Piccolissimi" at bounding box center [865, 159] width 203 height 18
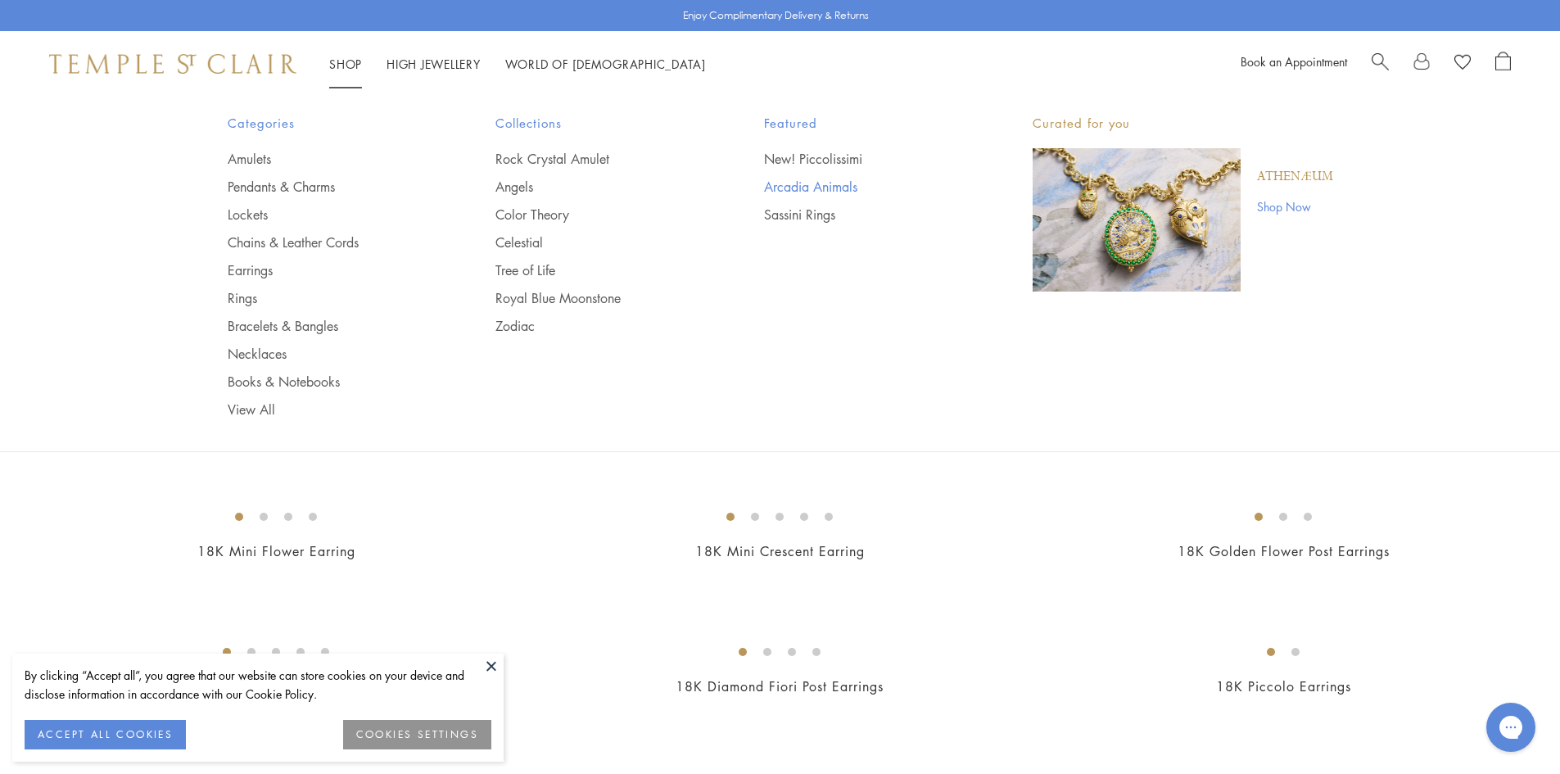
click at [802, 182] on link "Arcadia Animals" at bounding box center [865, 187] width 203 height 18
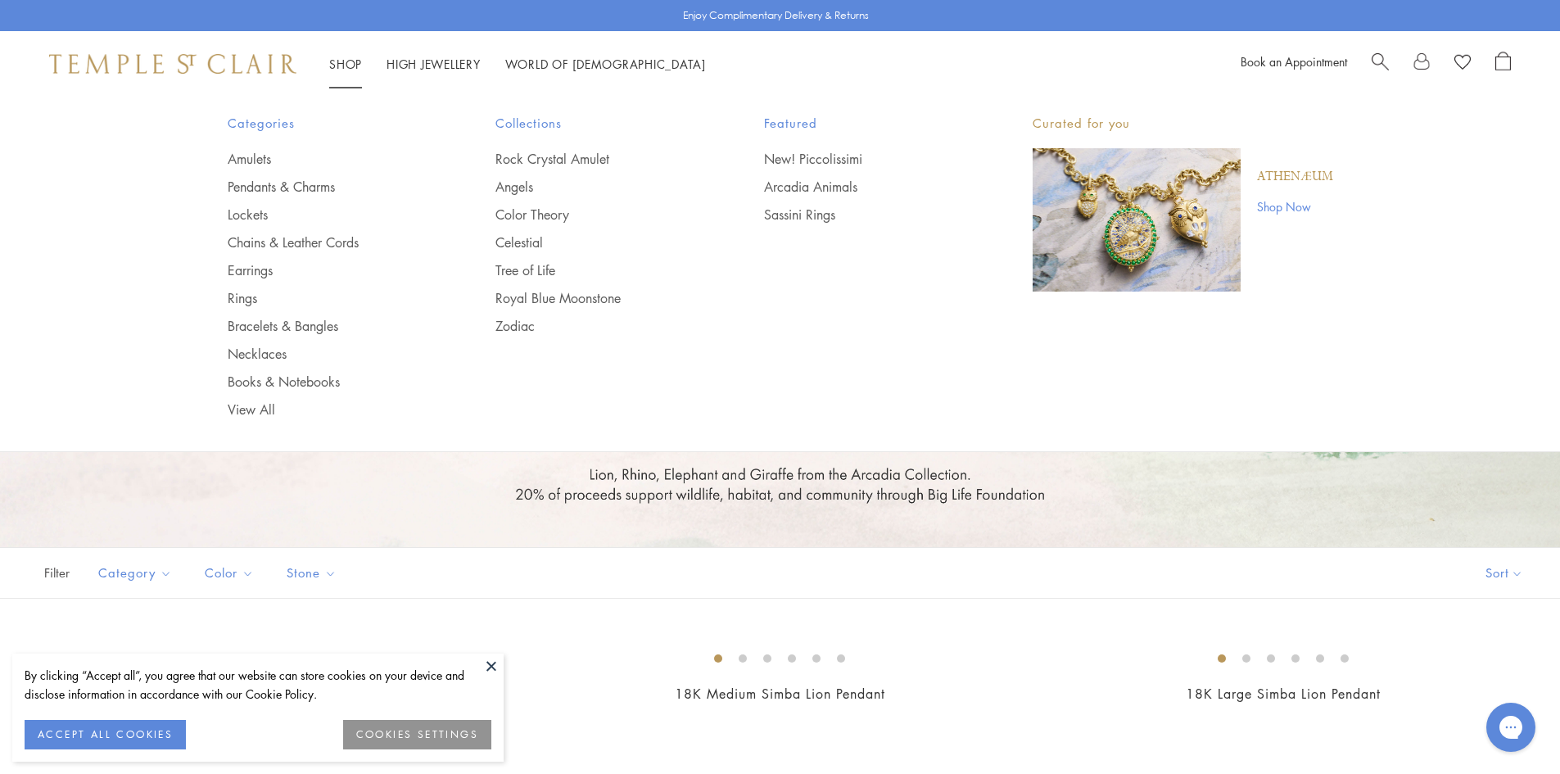
click at [1271, 205] on link "Shop Now" at bounding box center [1295, 206] width 76 height 18
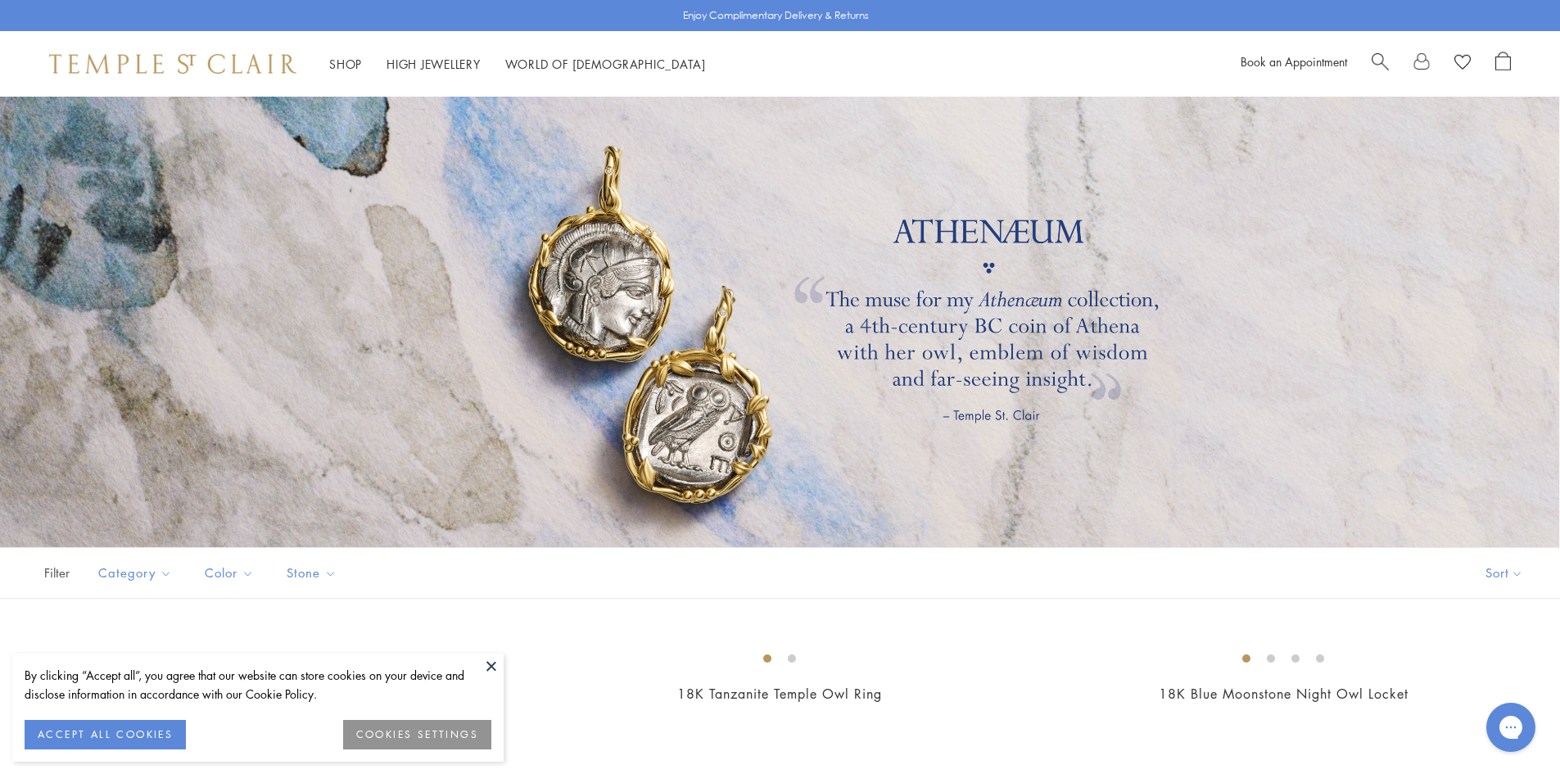
click at [495, 663] on button at bounding box center [491, 665] width 25 height 25
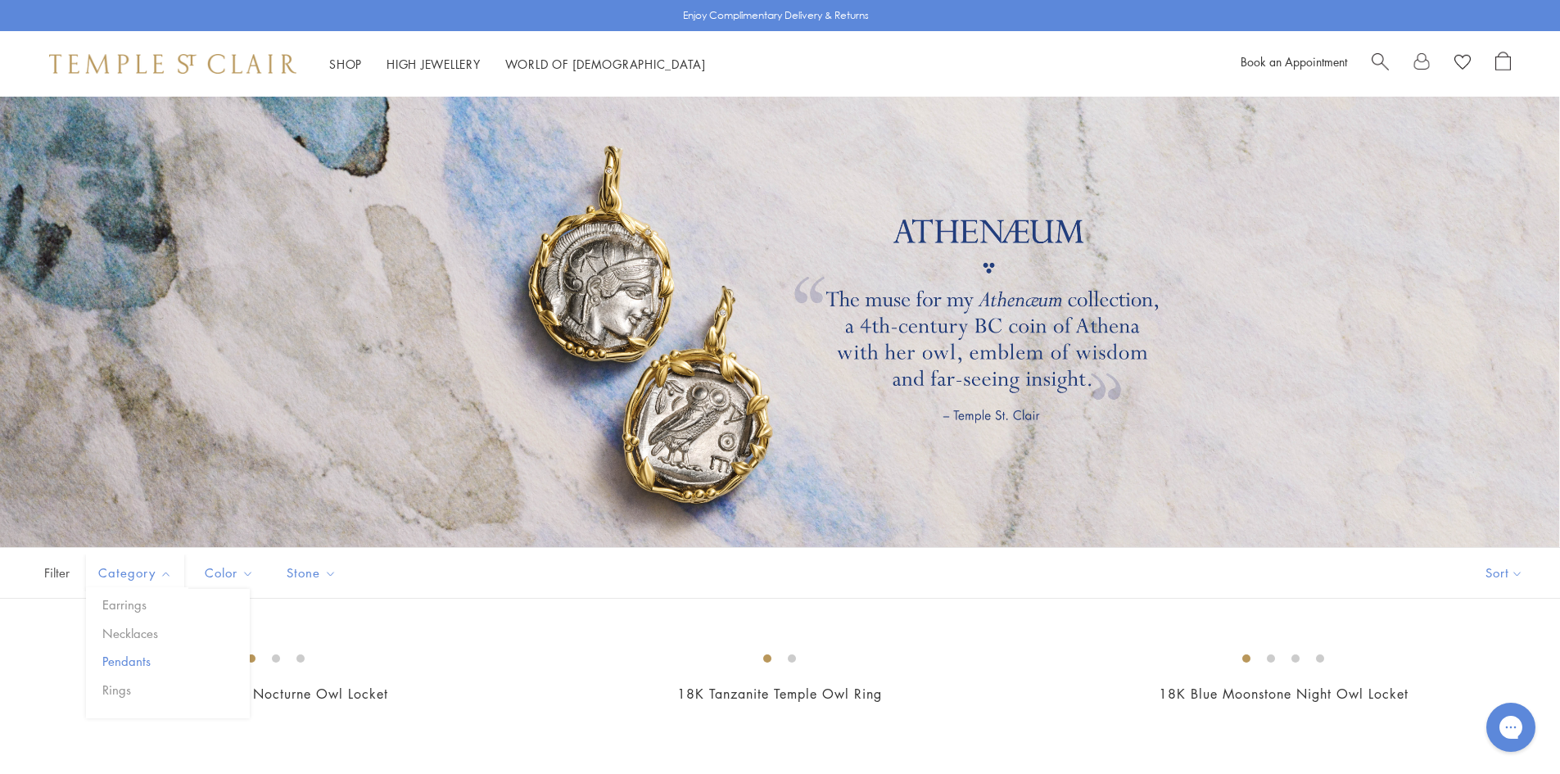
click at [142, 655] on button "Pendants" at bounding box center [173, 661] width 151 height 19
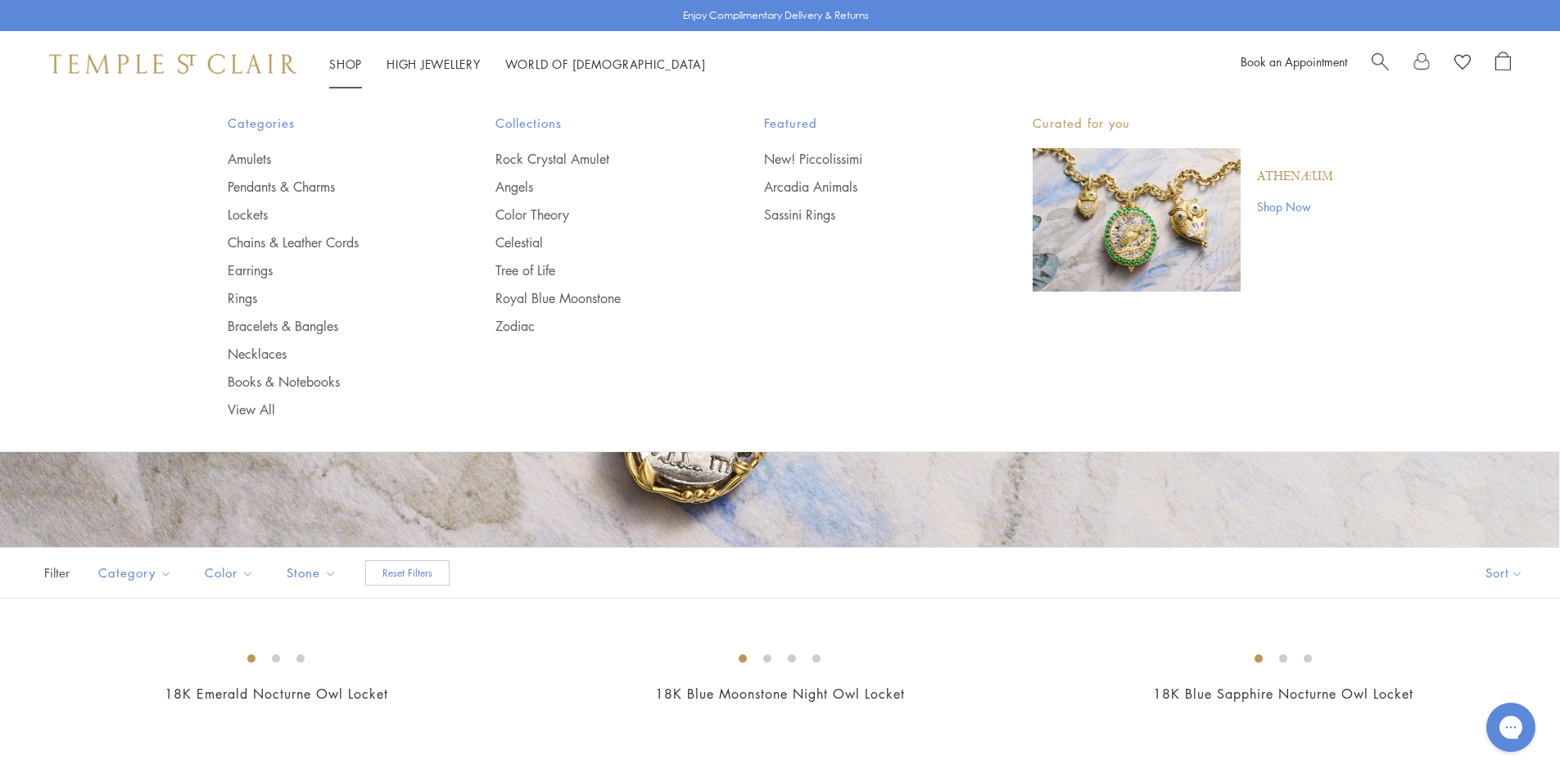
click at [347, 62] on link "Shop Shop" at bounding box center [345, 64] width 33 height 16
click at [255, 409] on link "View All" at bounding box center [329, 409] width 203 height 18
